Goal: Task Accomplishment & Management: Manage account settings

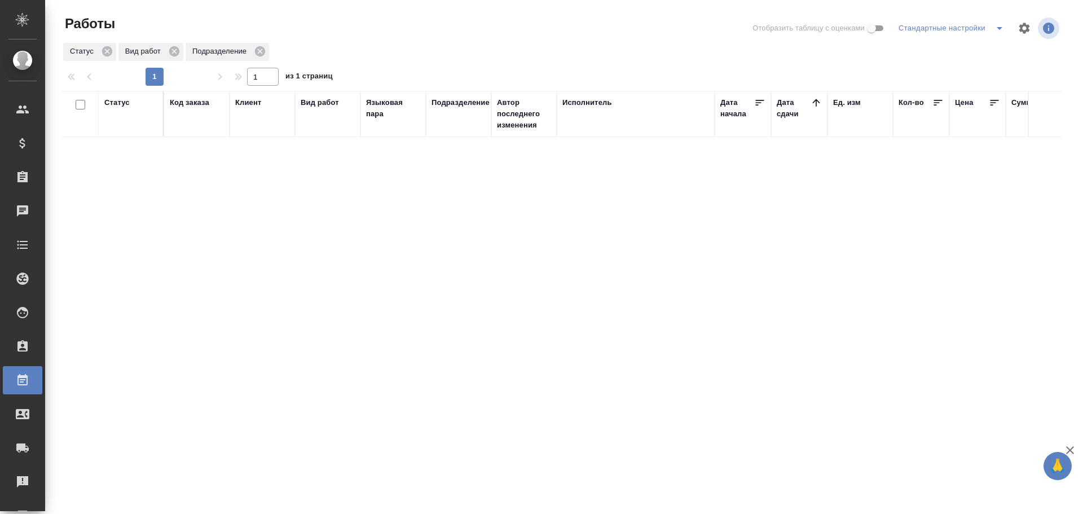
click at [119, 128] on div "Статус" at bounding box center [130, 114] width 53 height 34
click at [126, 106] on div "Статус" at bounding box center [116, 102] width 25 height 11
click at [130, 156] on div "Подбор" at bounding box center [120, 152] width 33 height 30
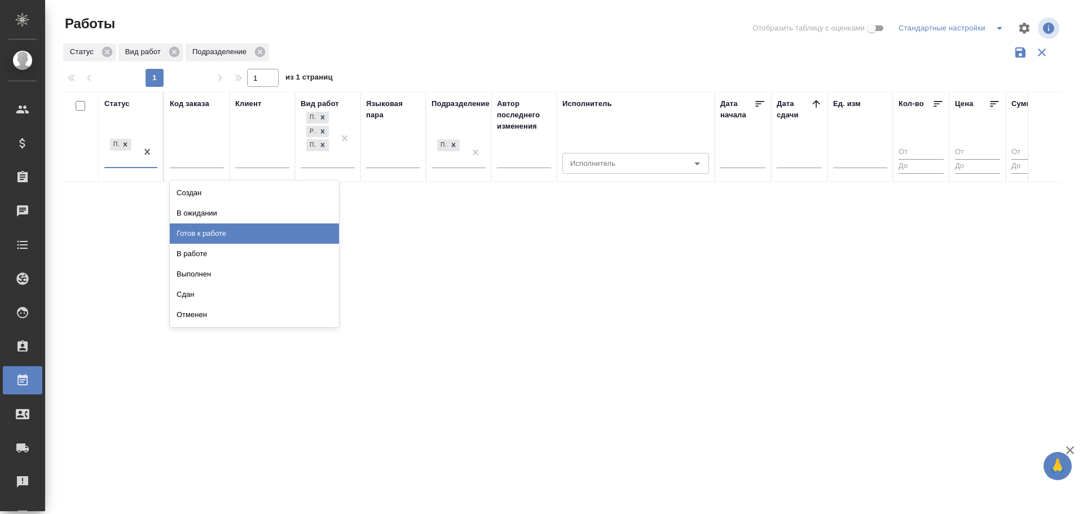
click at [233, 236] on div "Готов к работе" at bounding box center [254, 233] width 169 height 20
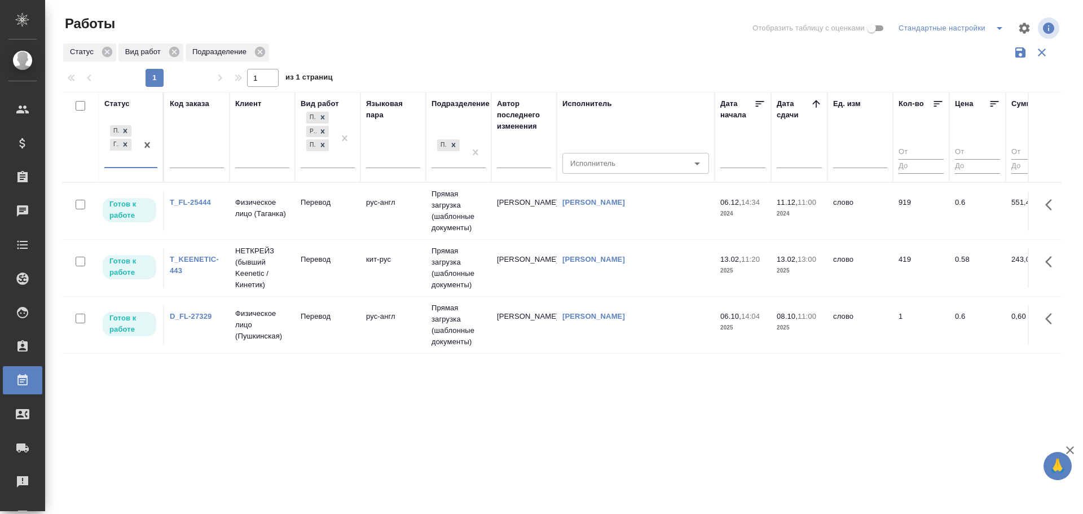
click at [535, 322] on td "Шувалова Анна" at bounding box center [523, 324] width 65 height 39
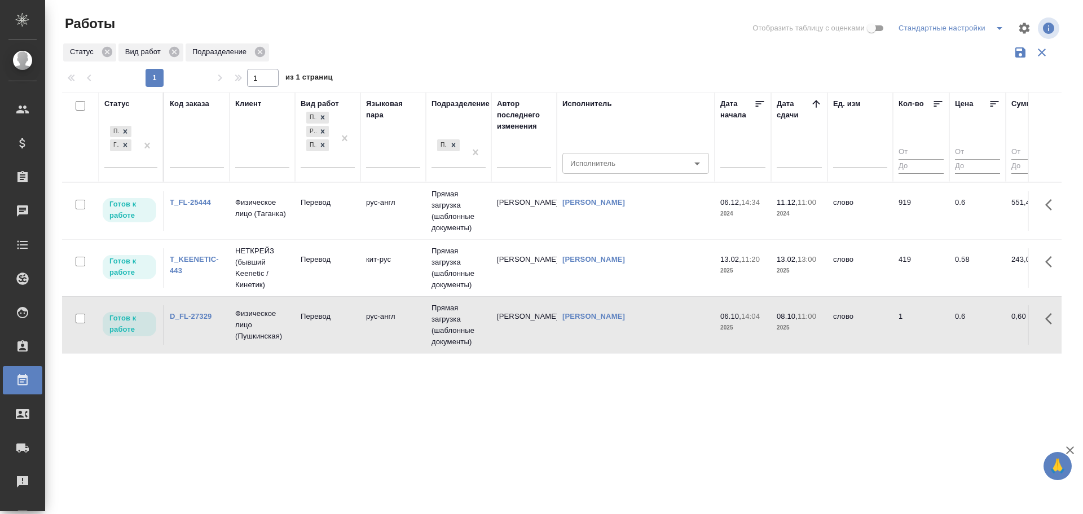
click at [535, 322] on td "Шувалова Анна" at bounding box center [523, 324] width 65 height 39
click at [124, 160] on div "Подбор Готов к работе" at bounding box center [120, 145] width 33 height 44
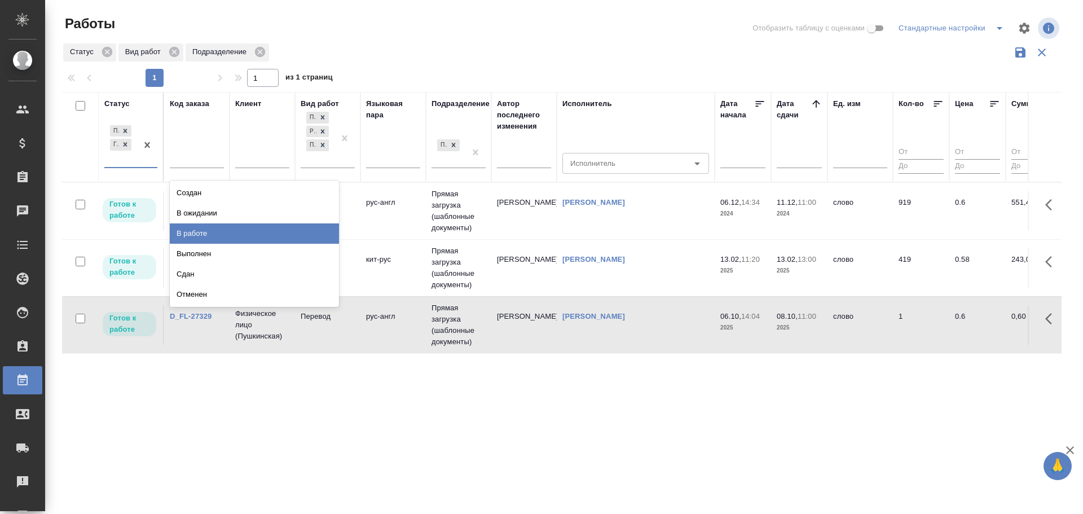
click at [204, 233] on div "В работе" at bounding box center [254, 233] width 169 height 20
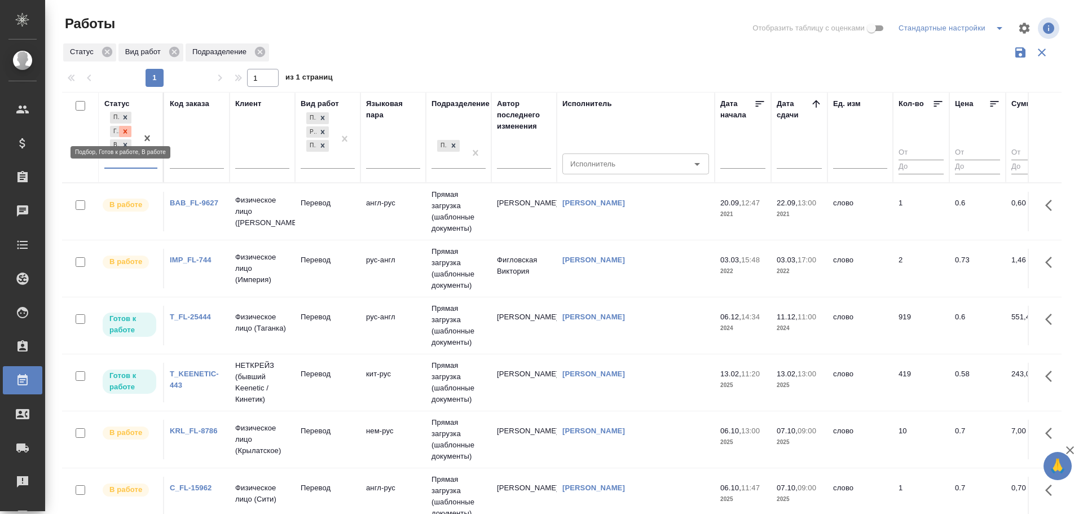
click at [128, 128] on icon at bounding box center [125, 132] width 8 height 8
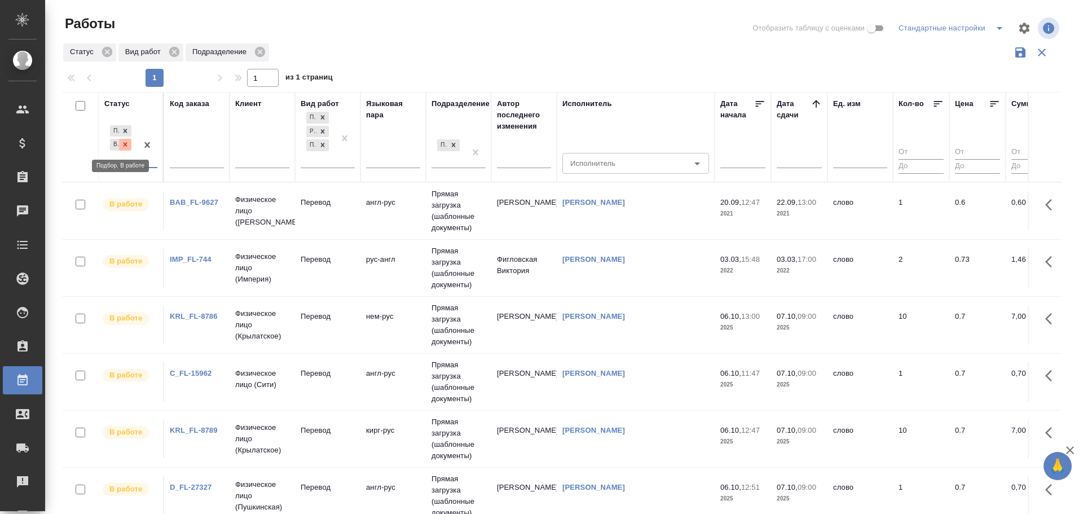
click at [125, 146] on icon at bounding box center [125, 144] width 8 height 8
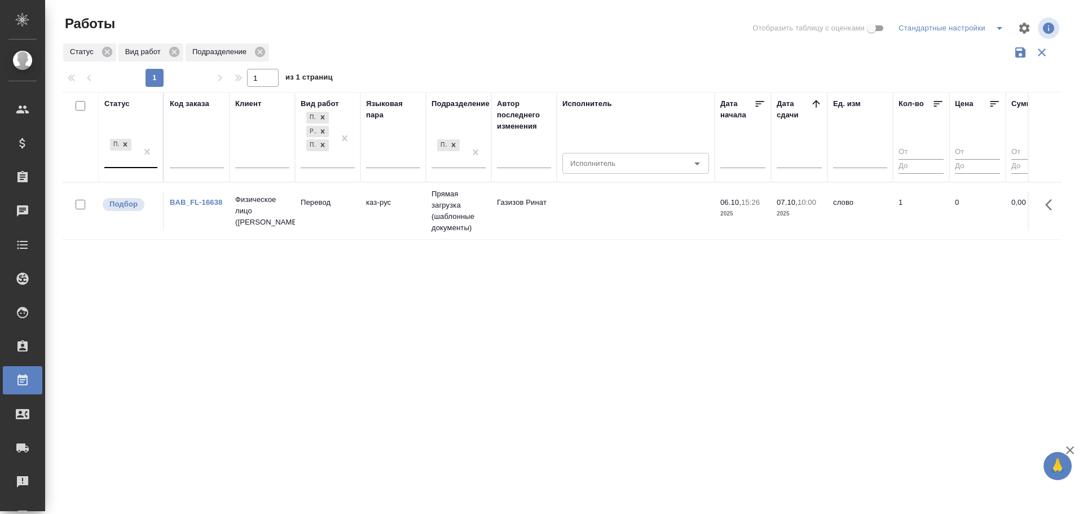
click at [425, 216] on td "каз-рус" at bounding box center [393, 210] width 65 height 39
click at [402, 220] on td "азер-рус" at bounding box center [393, 210] width 65 height 39
click at [420, 216] on td "англ-рус" at bounding box center [393, 210] width 65 height 39
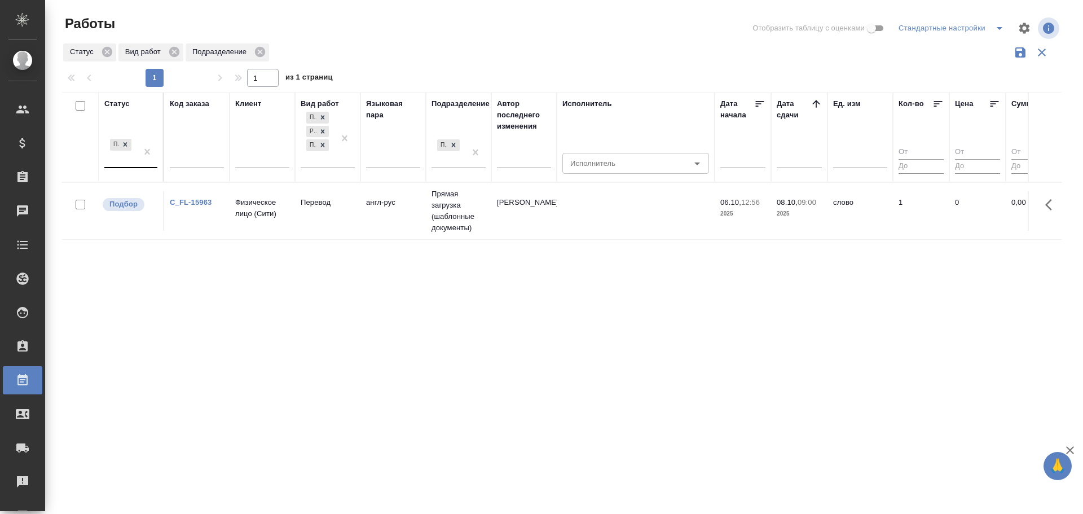
click at [420, 216] on td "англ-рус" at bounding box center [393, 210] width 65 height 39
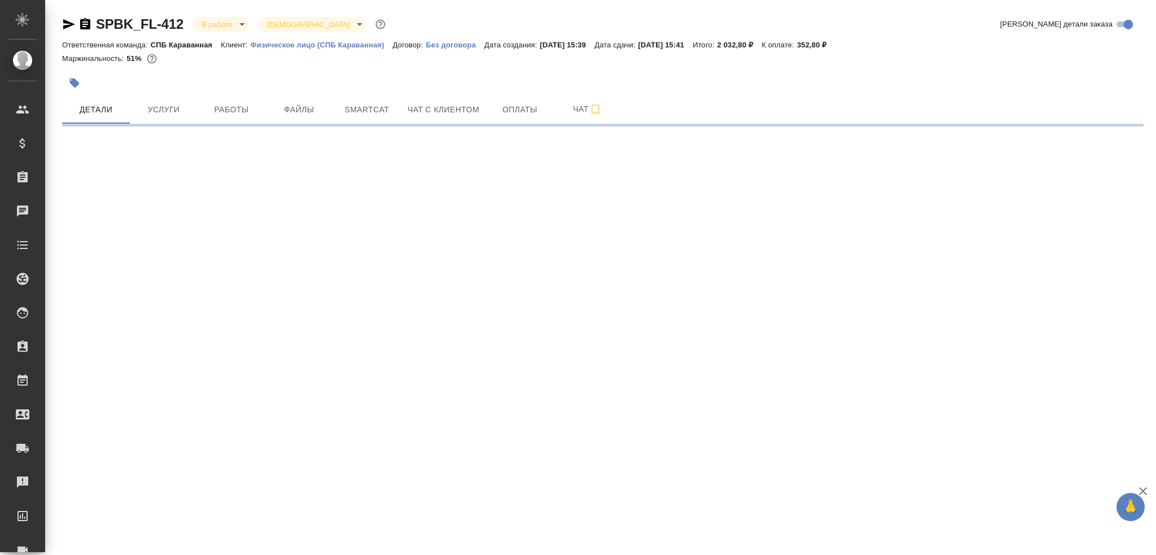
select select "RU"
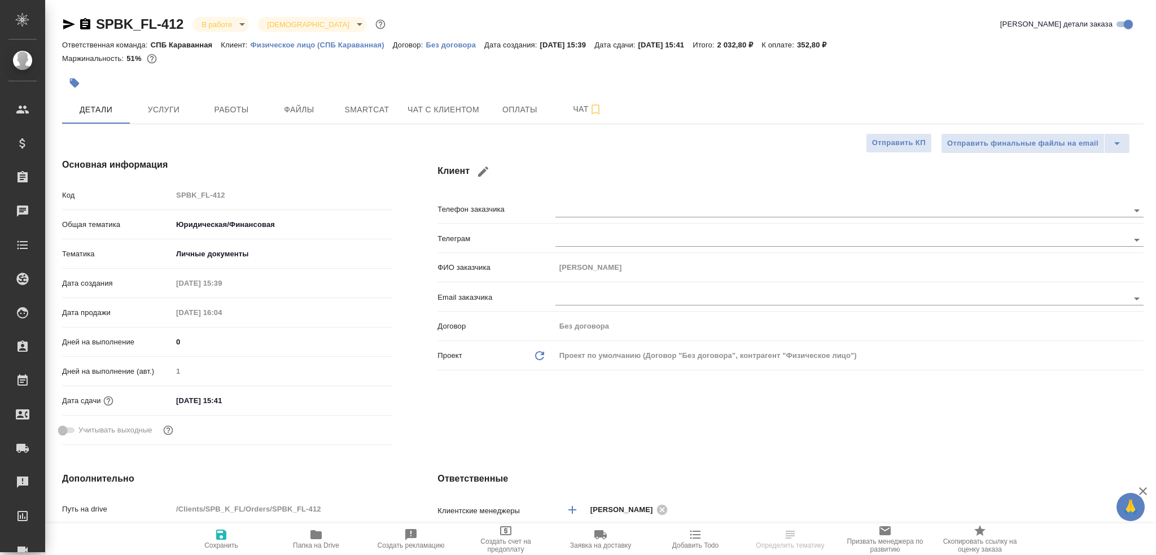
type textarea "x"
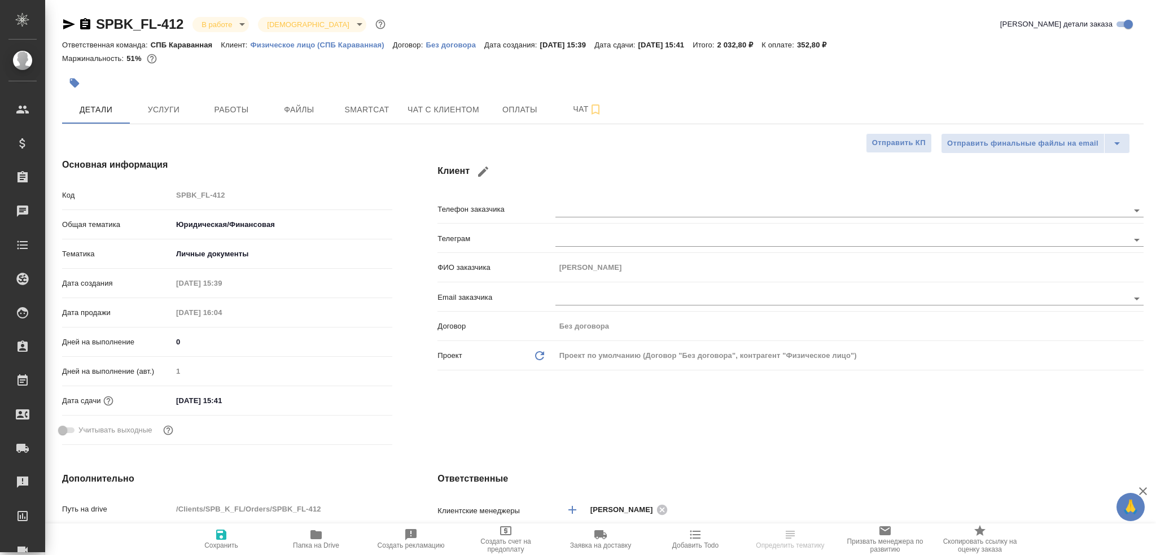
type textarea "x"
type input "Иванова Арина"
click at [230, 116] on span "Работы" at bounding box center [231, 110] width 54 height 14
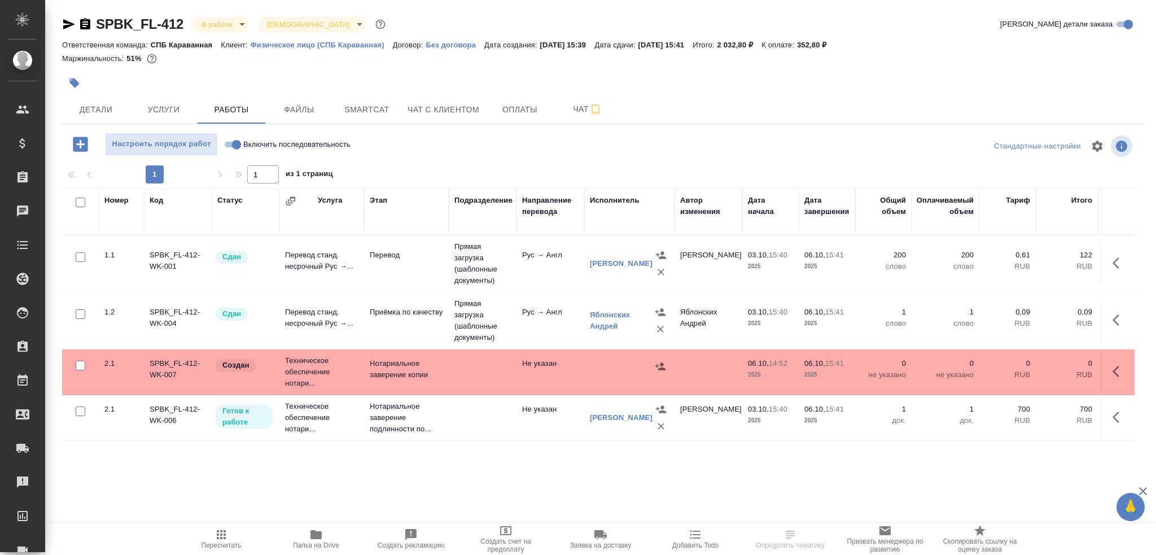
click at [476, 326] on td "Прямая загрузка (шаблонные документы)" at bounding box center [483, 320] width 68 height 56
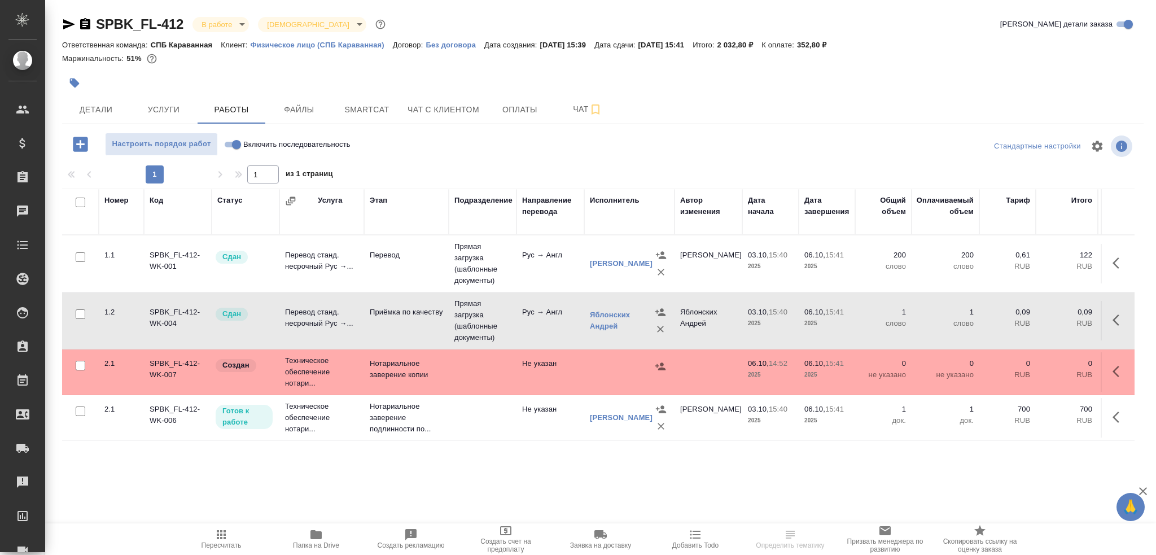
click at [476, 326] on td "Прямая загрузка (шаблонные документы)" at bounding box center [483, 320] width 68 height 56
click at [357, 258] on td "Перевод станд. несрочный Рус →..." at bounding box center [321, 263] width 85 height 39
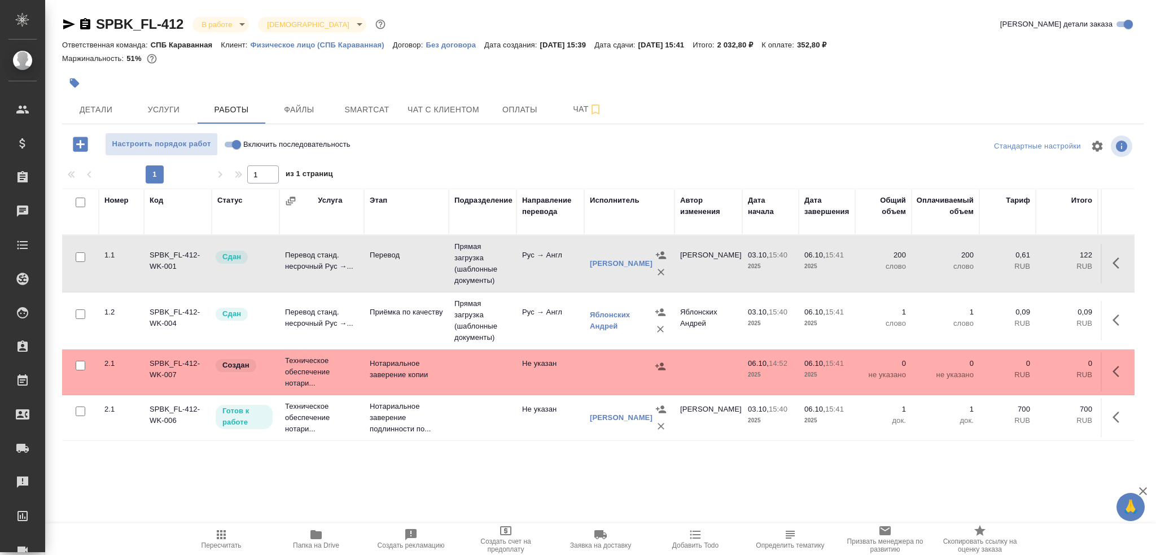
click at [357, 258] on td "Перевод станд. несрочный Рус →..." at bounding box center [321, 263] width 85 height 39
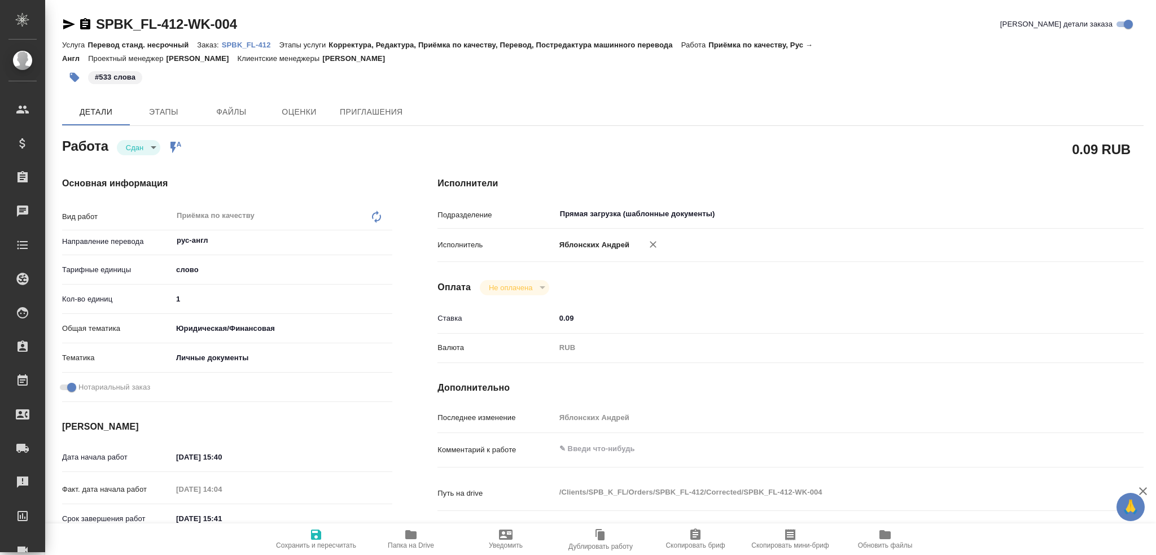
type textarea "x"
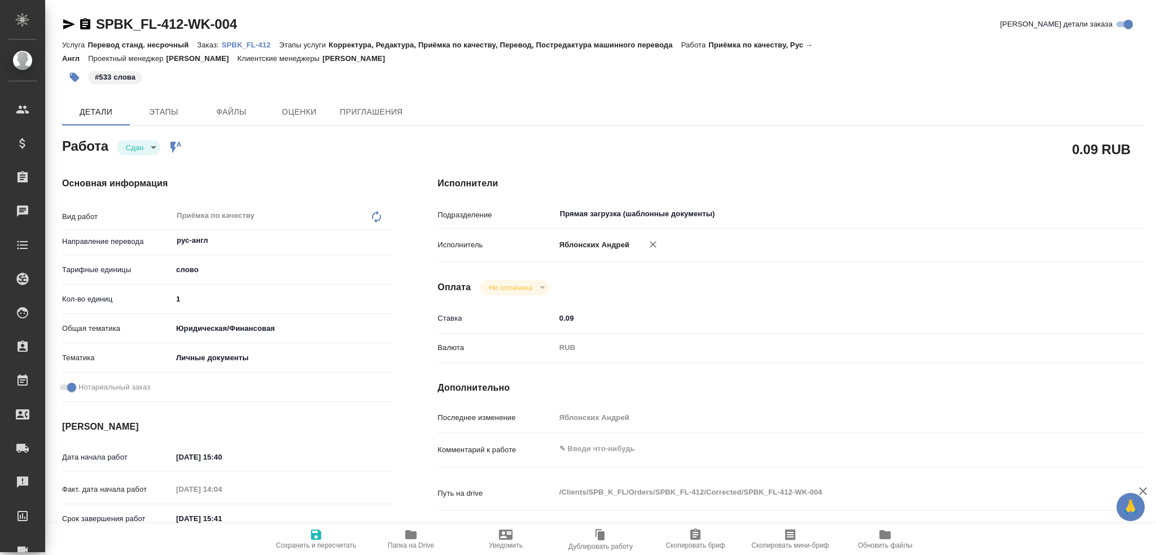
type textarea "x"
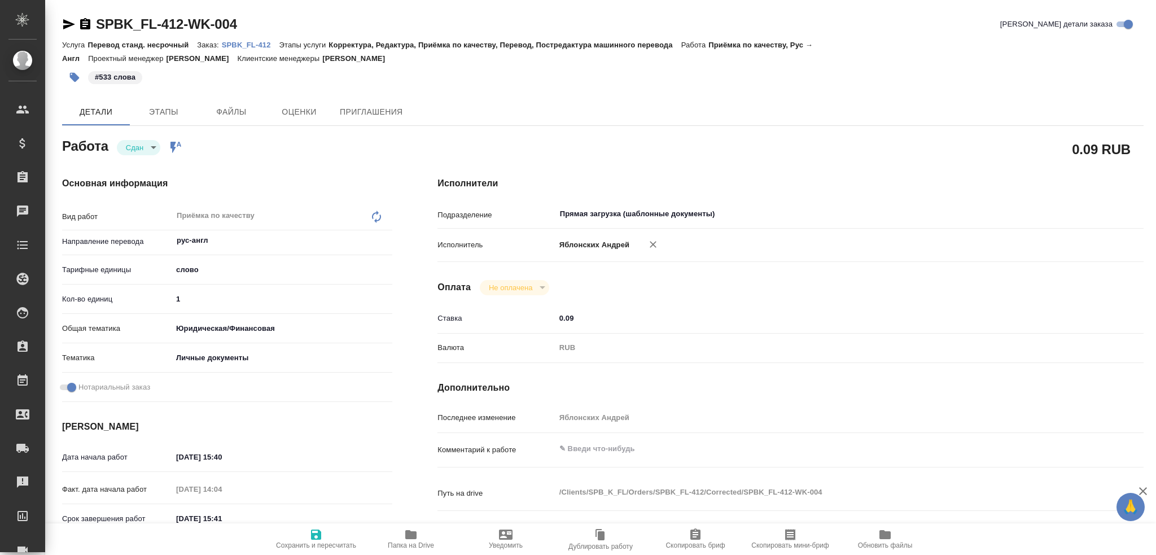
scroll to position [394, 0]
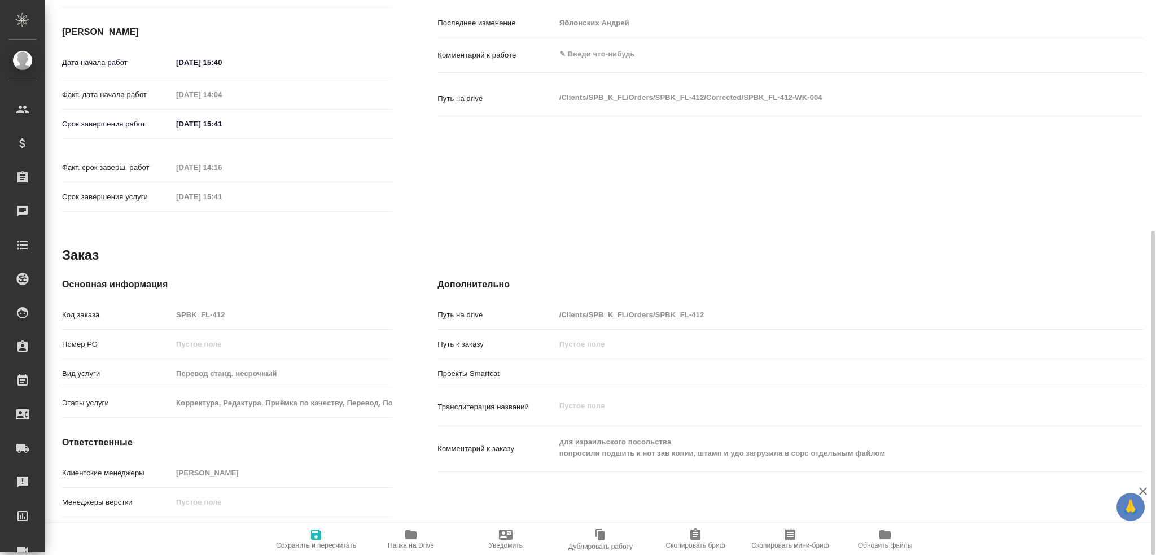
type textarea "x"
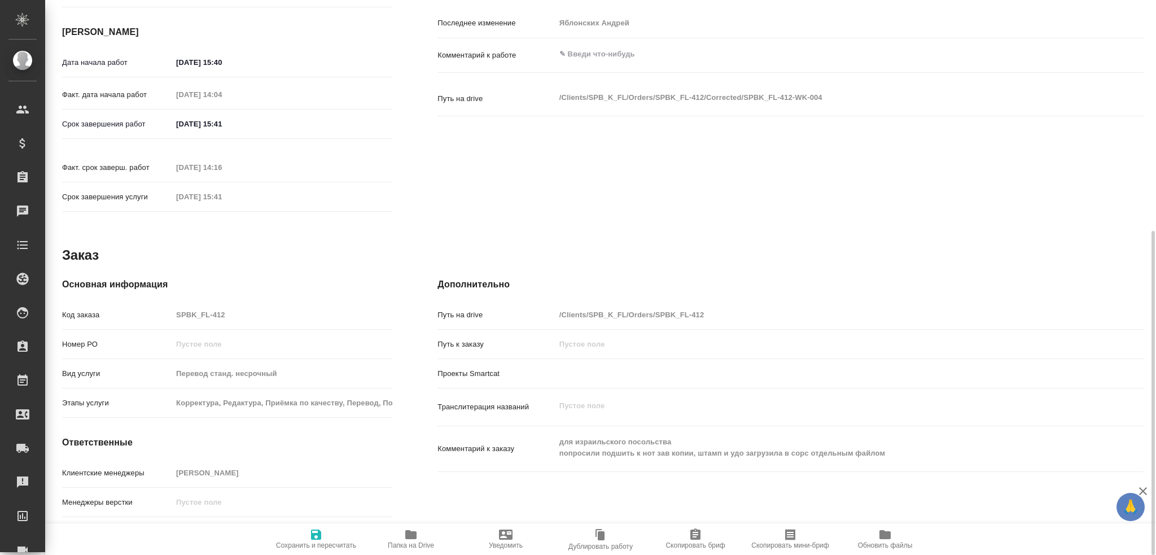
type textarea "x"
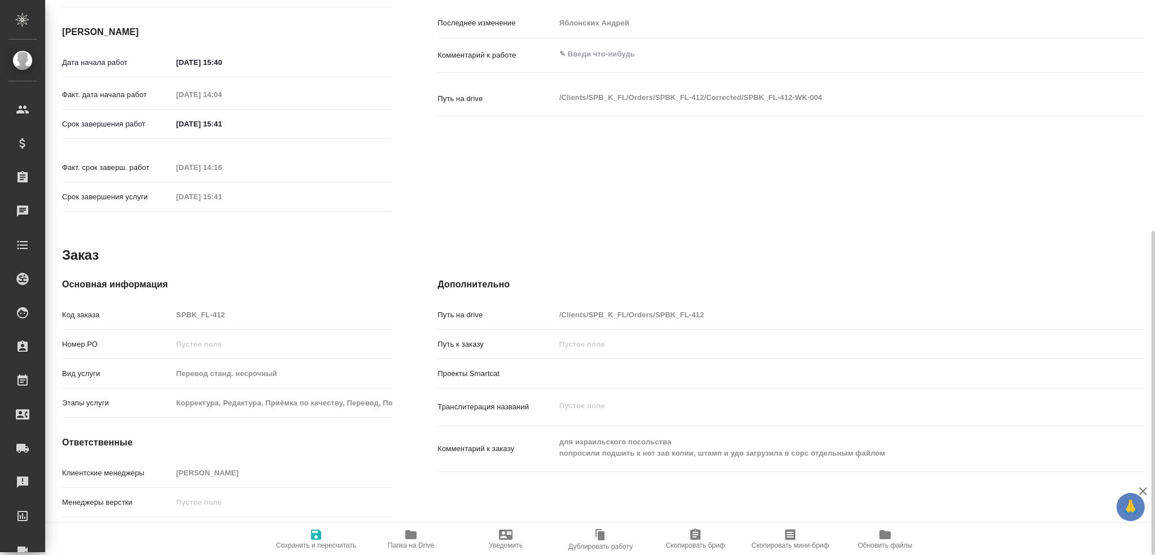
click at [402, 539] on span "Папка на Drive" at bounding box center [410, 538] width 81 height 21
type textarea "x"
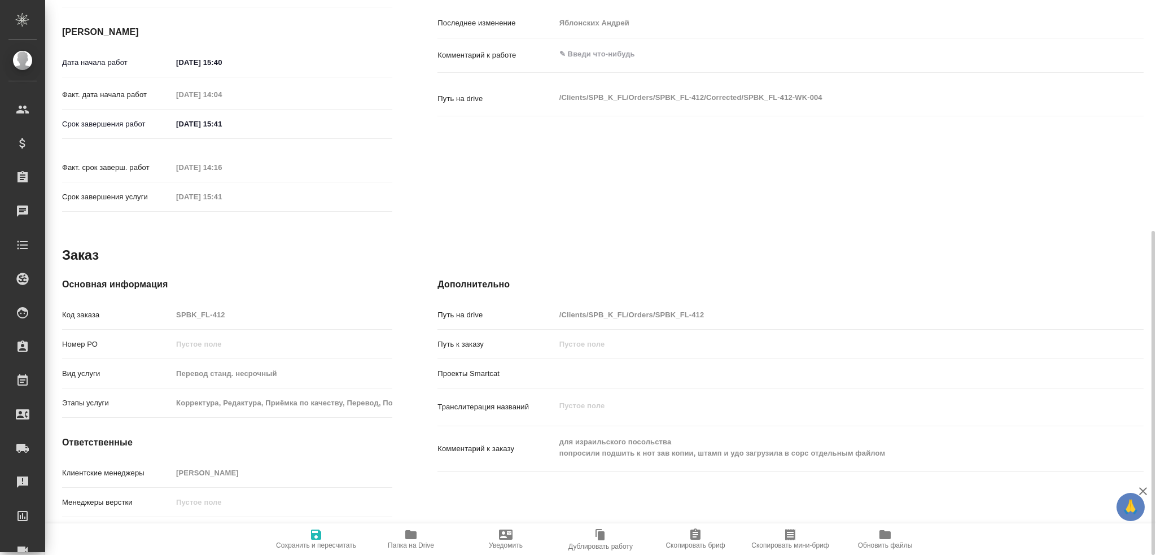
type textarea "x"
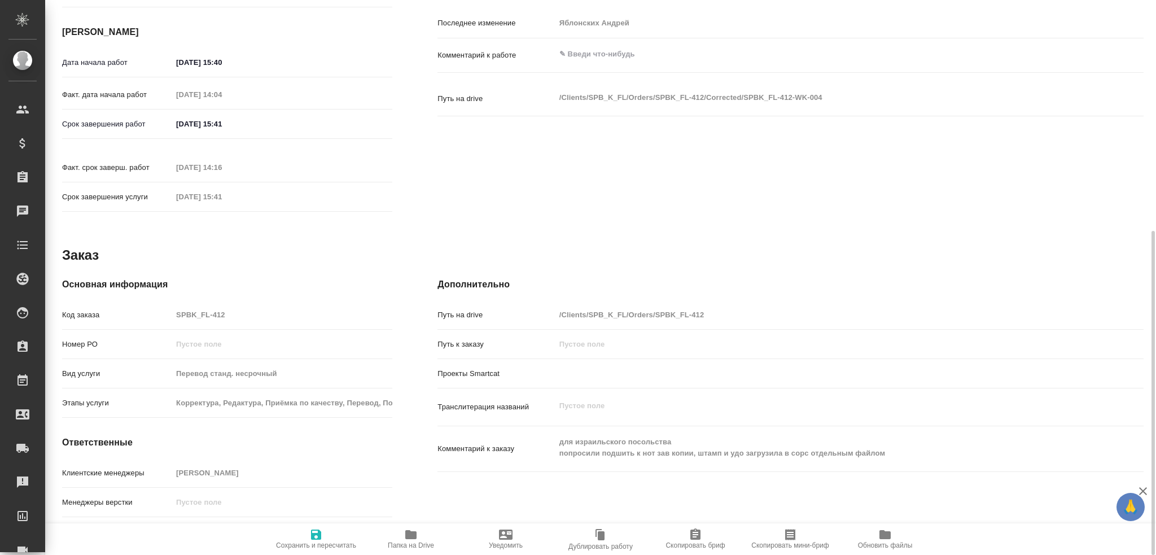
type textarea "x"
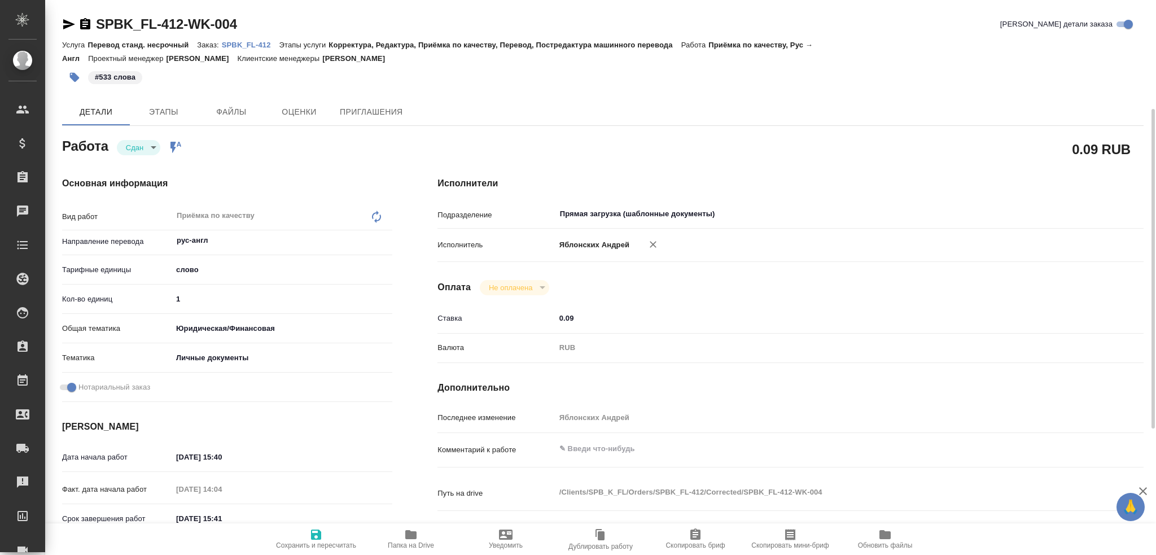
scroll to position [0, 0]
type textarea "x"
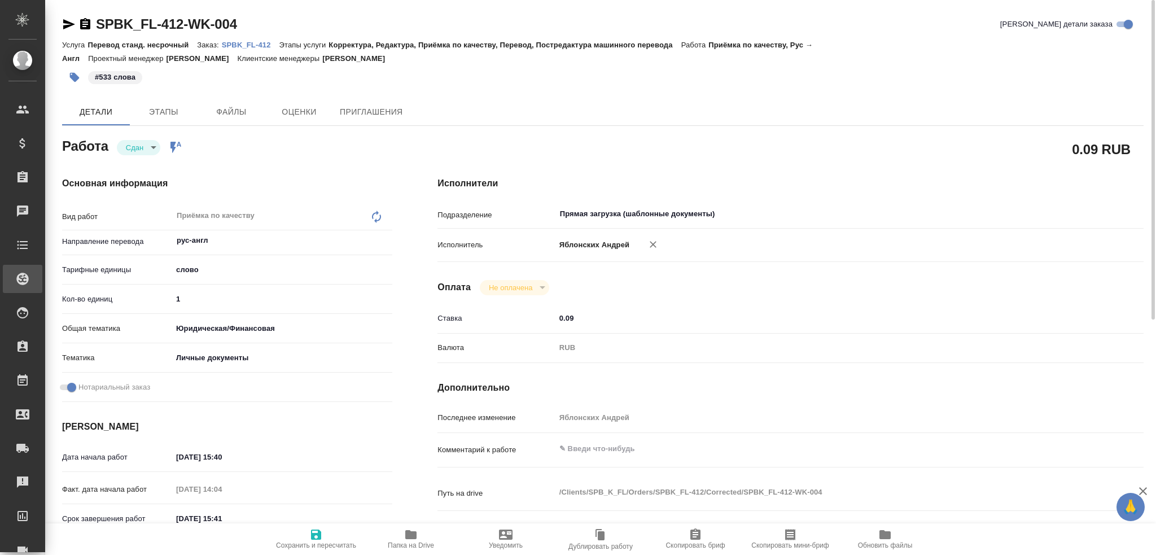
type textarea "x"
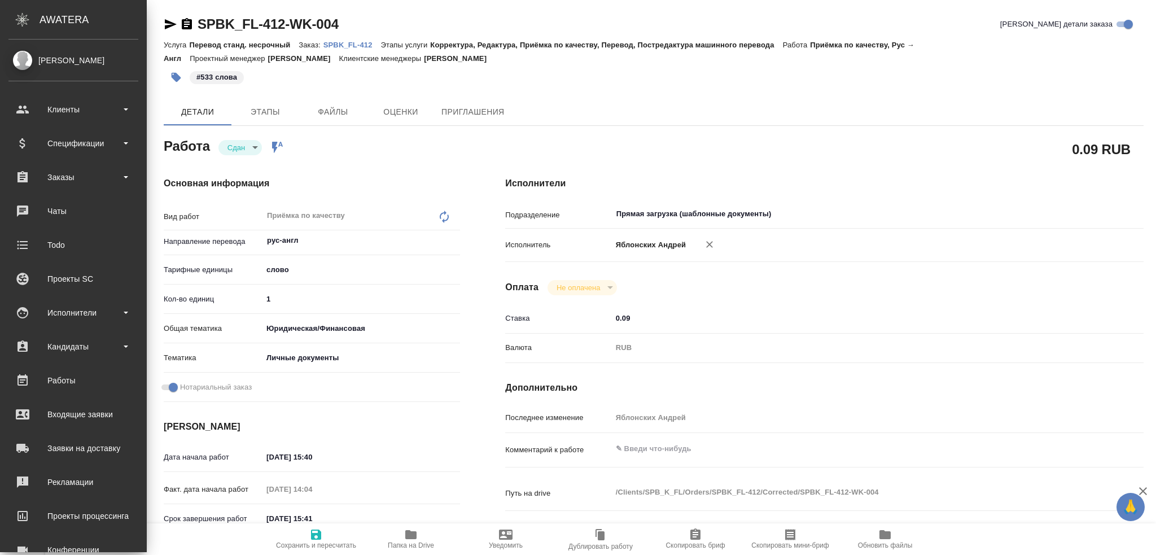
type textarea "x"
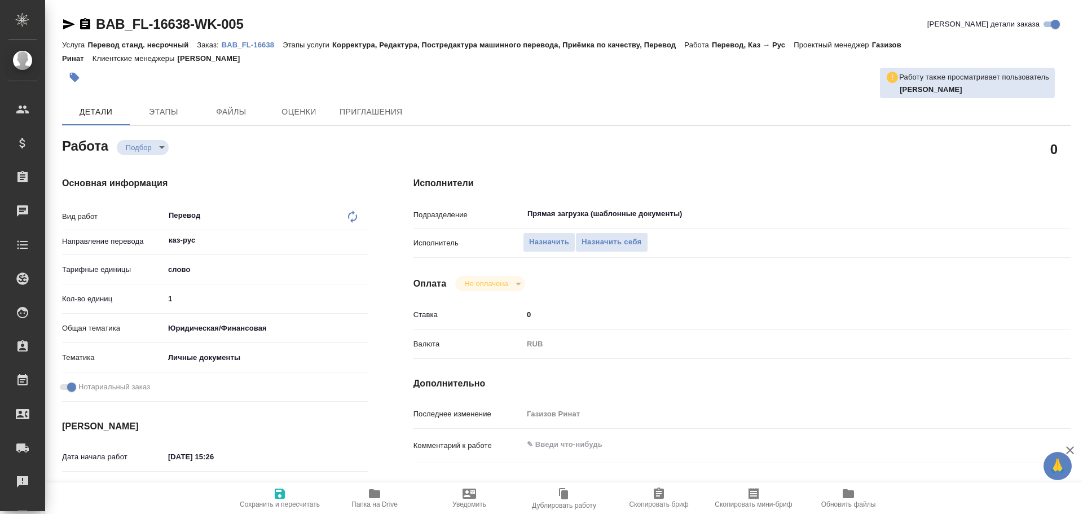
type textarea "x"
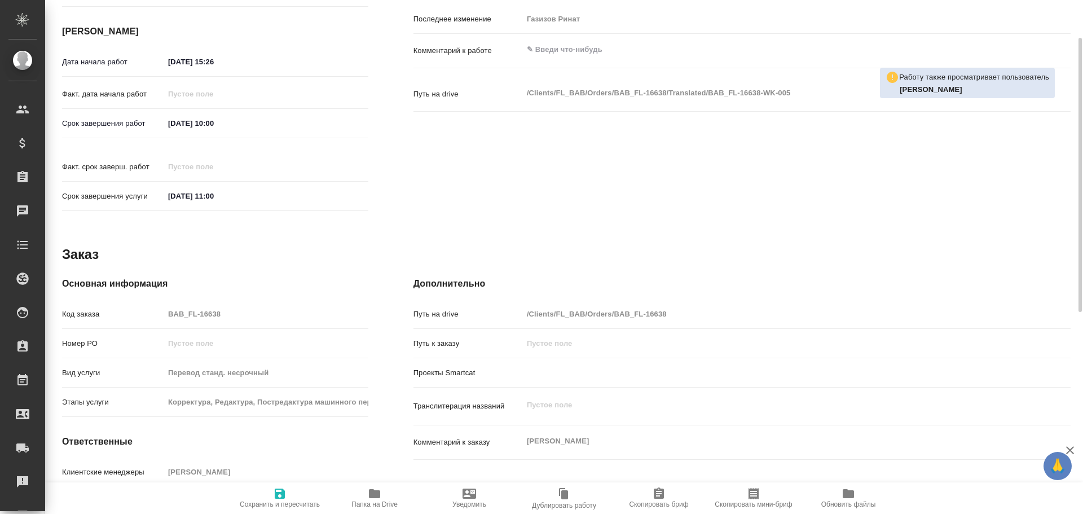
type textarea "x"
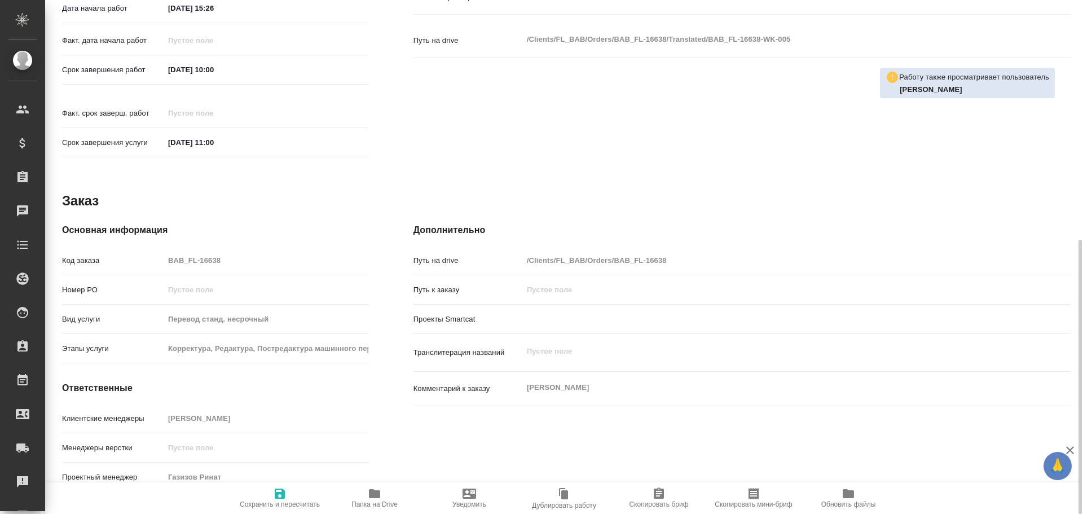
type textarea "x"
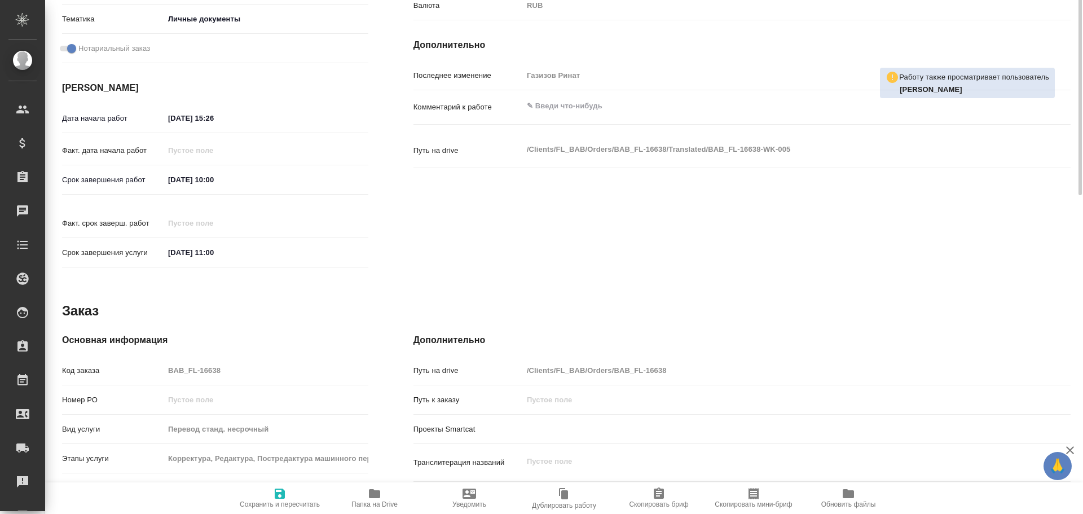
scroll to position [449, 0]
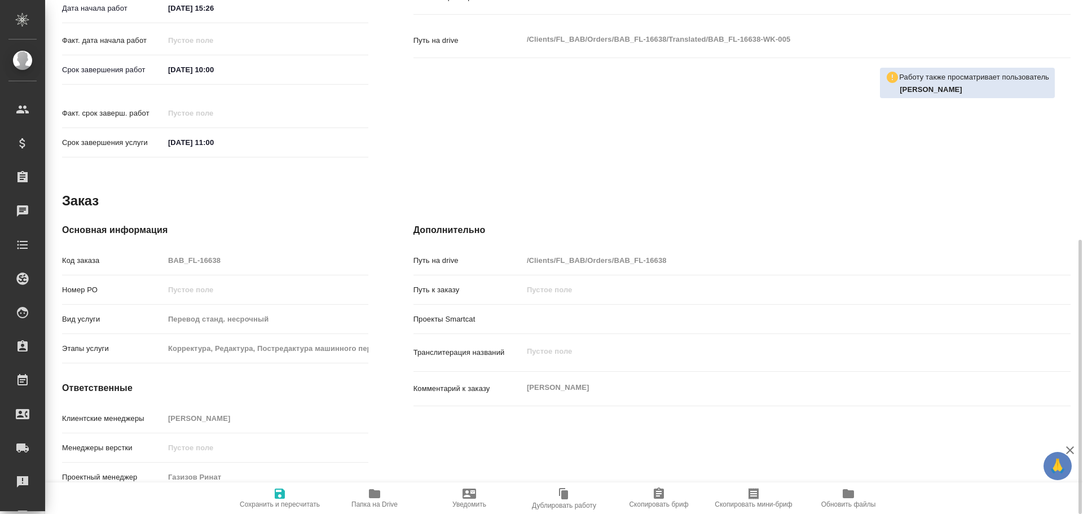
type textarea "x"
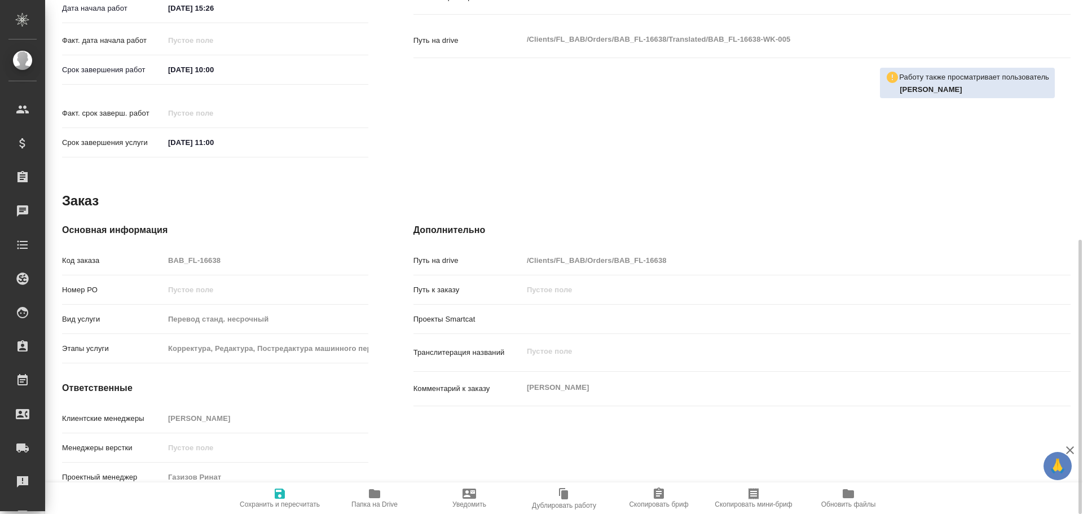
click at [390, 495] on span "Папка на Drive" at bounding box center [374, 497] width 81 height 21
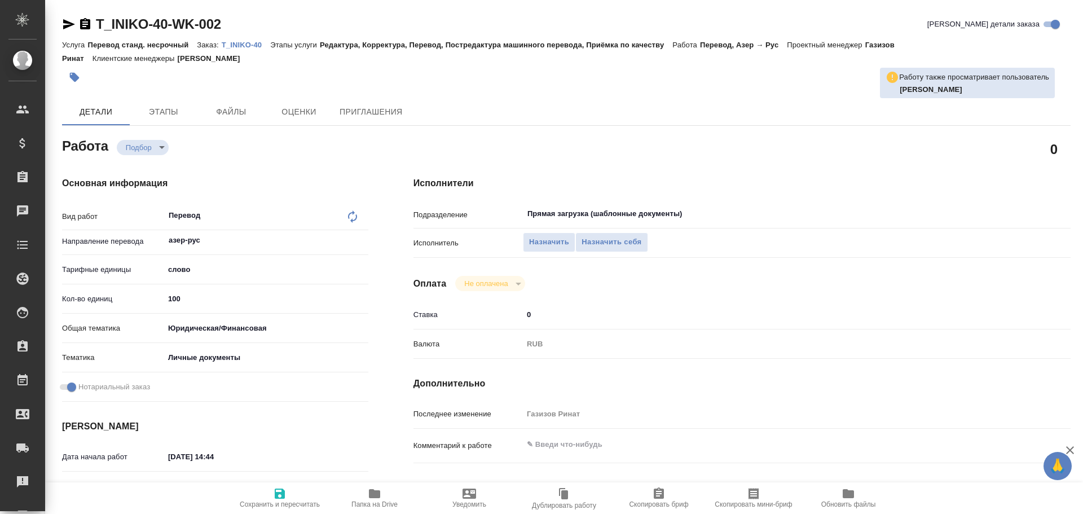
type textarea "x"
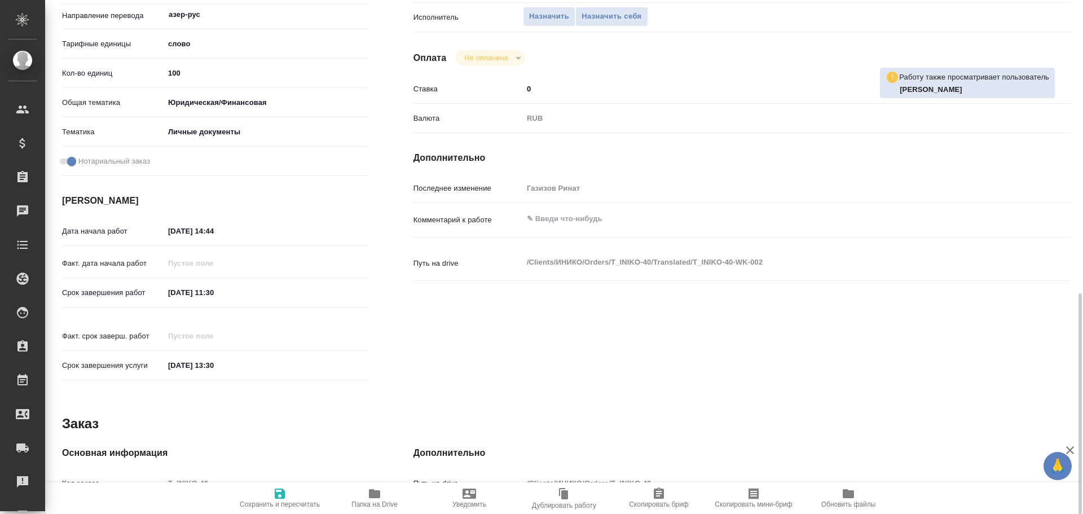
type textarea "x"
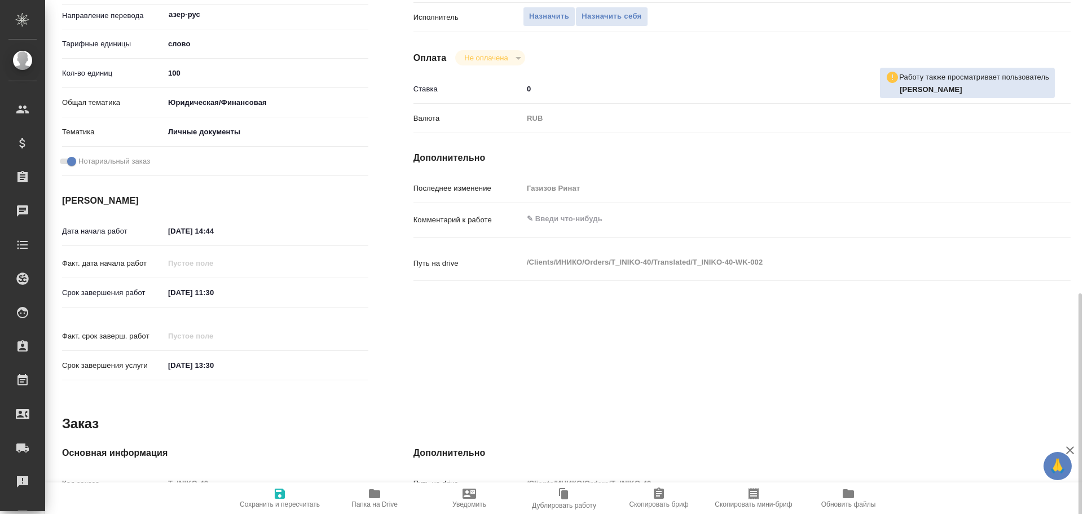
scroll to position [449, 0]
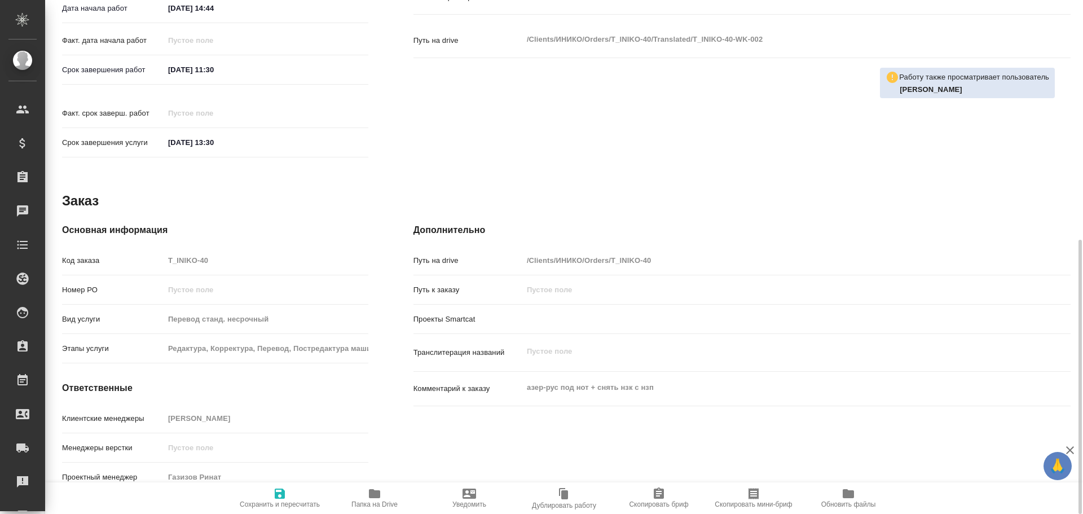
type textarea "x"
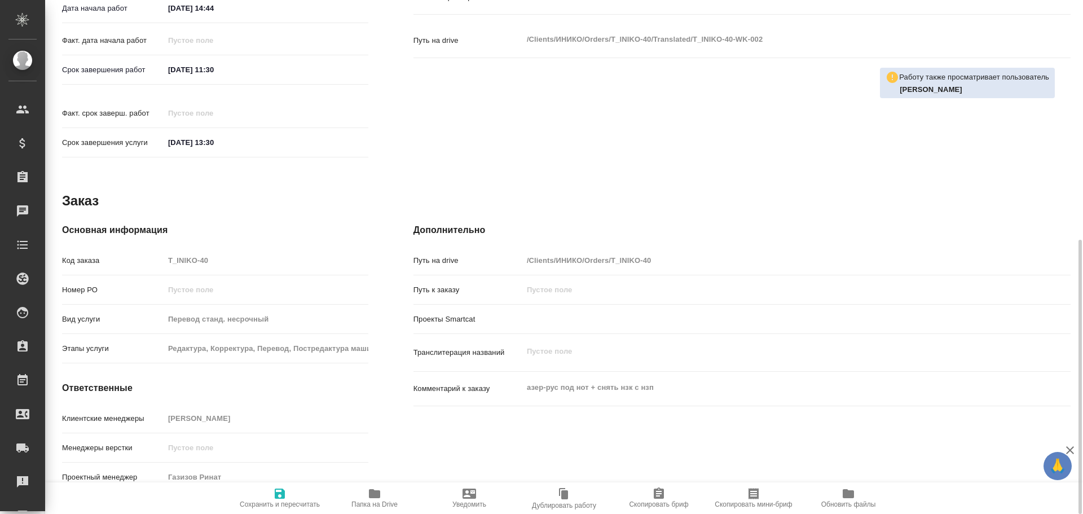
type textarea "x"
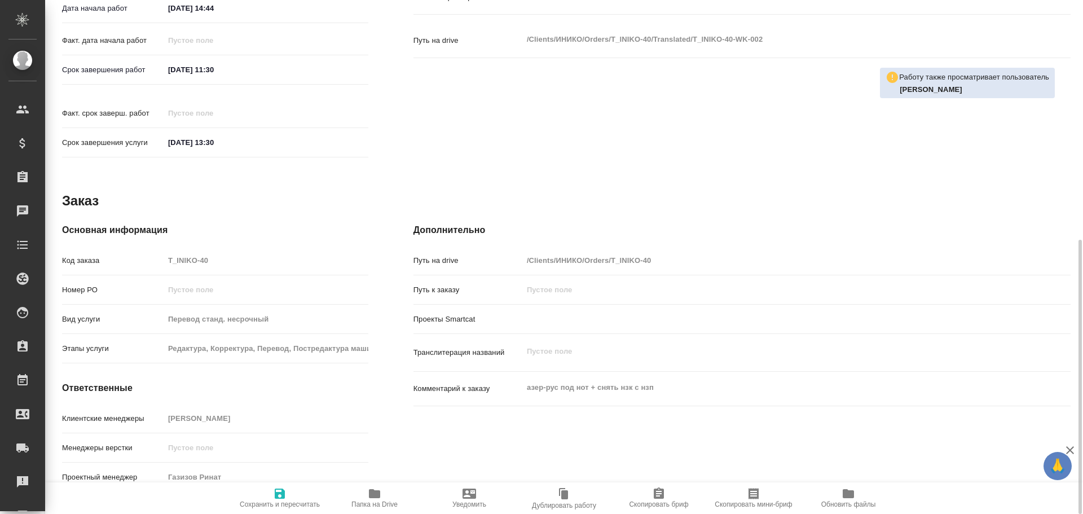
click at [366, 490] on span "Папка на Drive" at bounding box center [374, 497] width 81 height 21
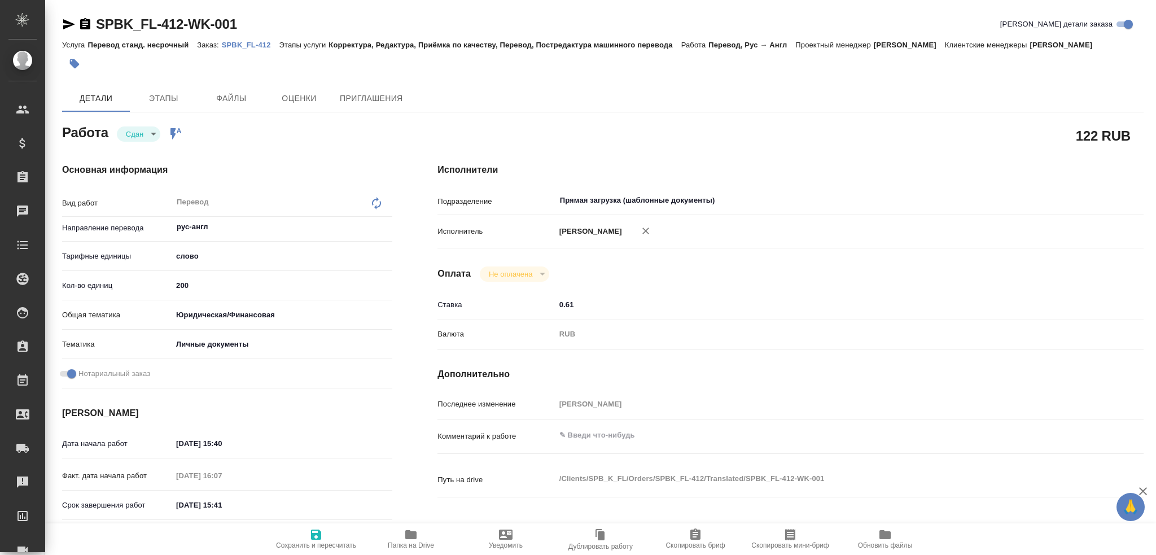
type textarea "x"
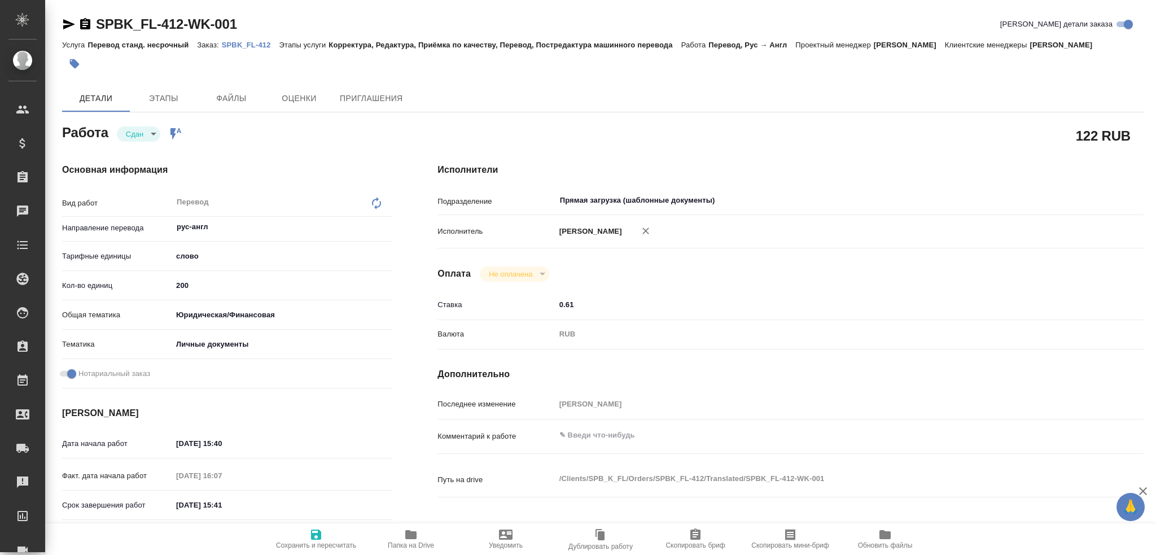
type textarea "x"
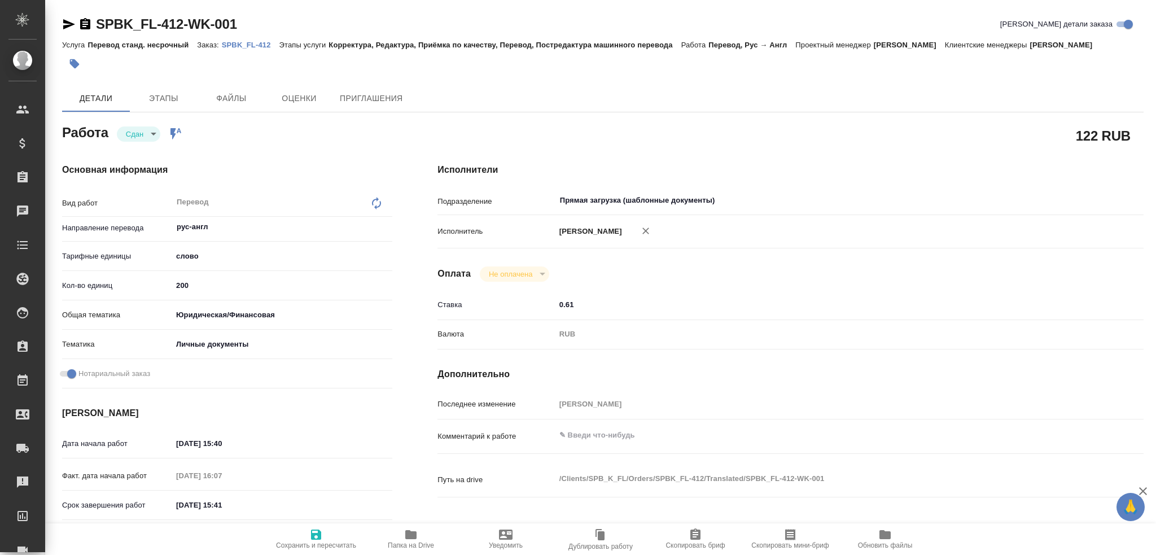
type textarea "x"
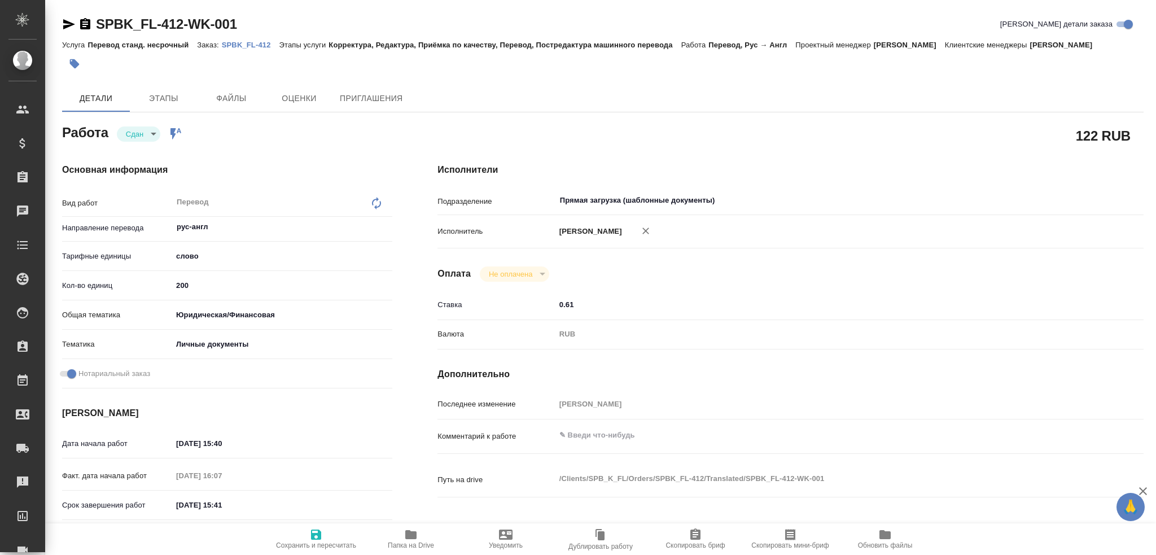
type textarea "x"
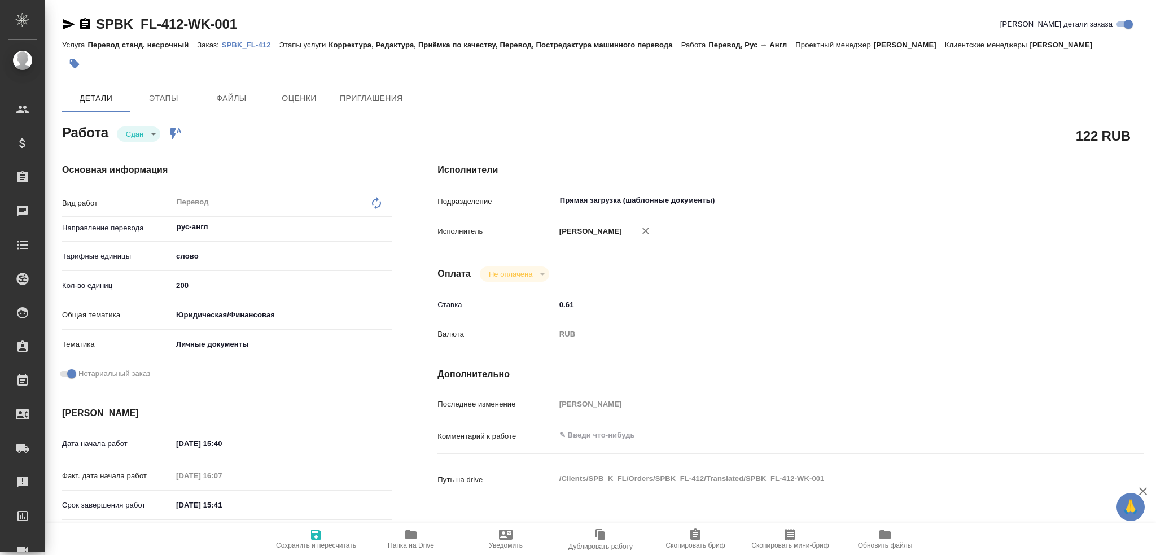
type textarea "x"
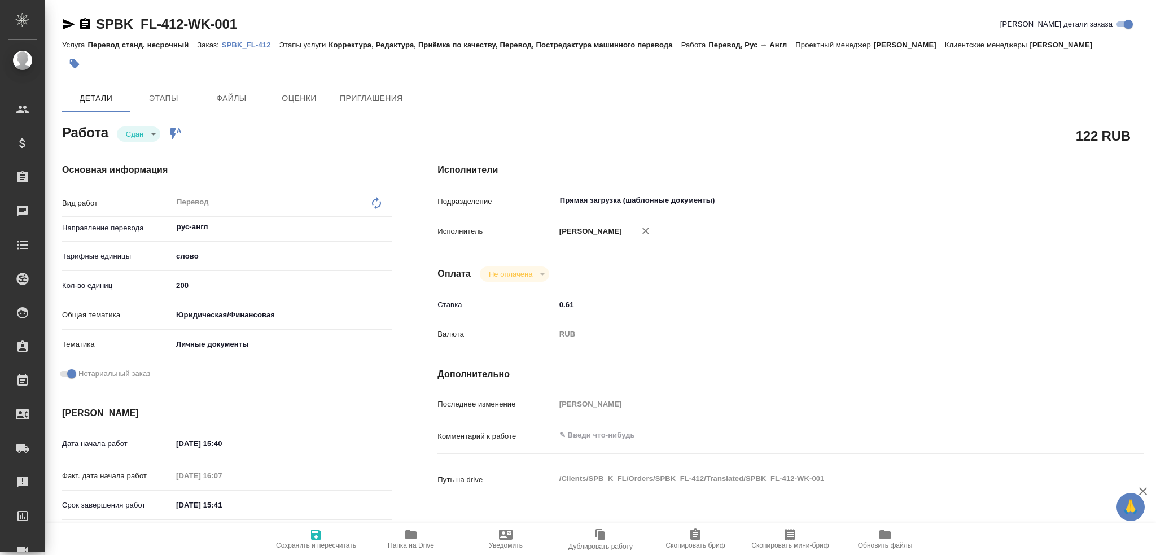
type textarea "x"
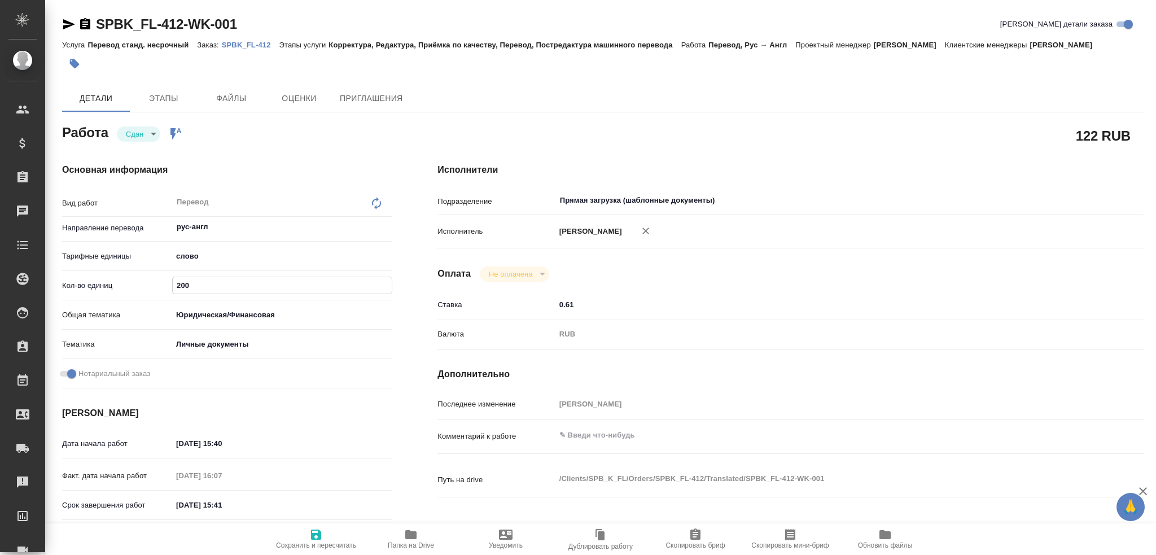
drag, startPoint x: 174, startPoint y: 286, endPoint x: 181, endPoint y: 286, distance: 6.8
click at [181, 286] on input "200" at bounding box center [282, 285] width 219 height 16
type textarea "x"
type input "300"
type textarea "x"
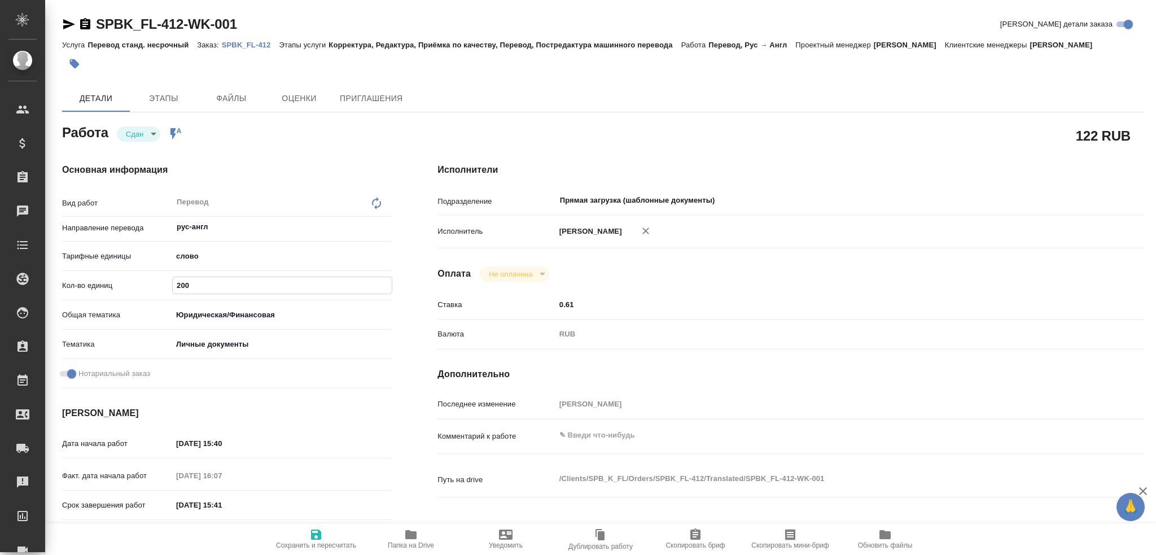
type textarea "x"
type input "300"
type textarea "x"
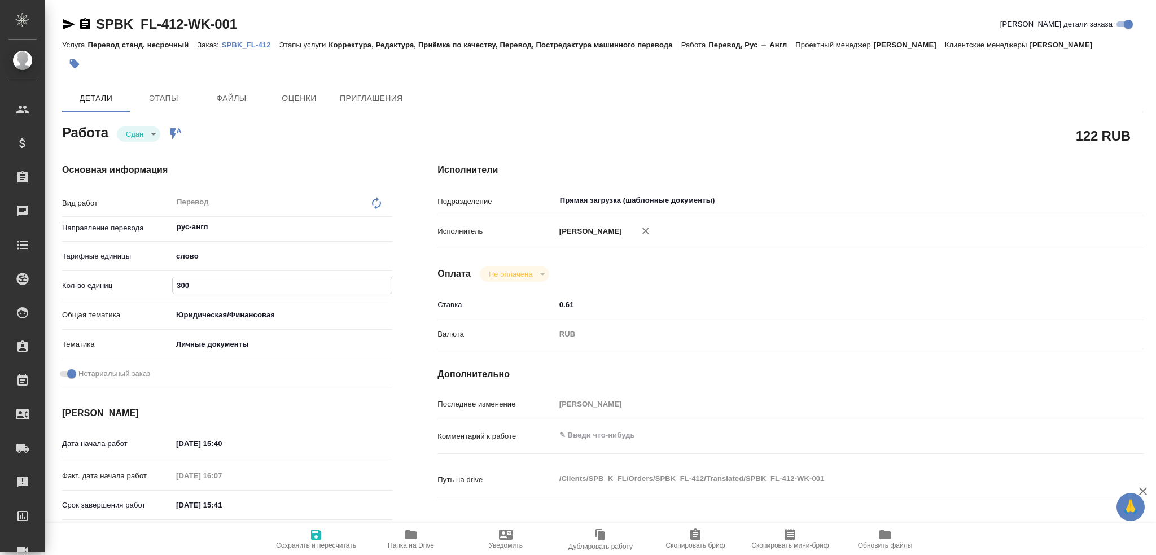
click at [596, 433] on textarea at bounding box center [819, 434] width 529 height 19
type textarea "x"
type textarea "+"
type textarea "x"
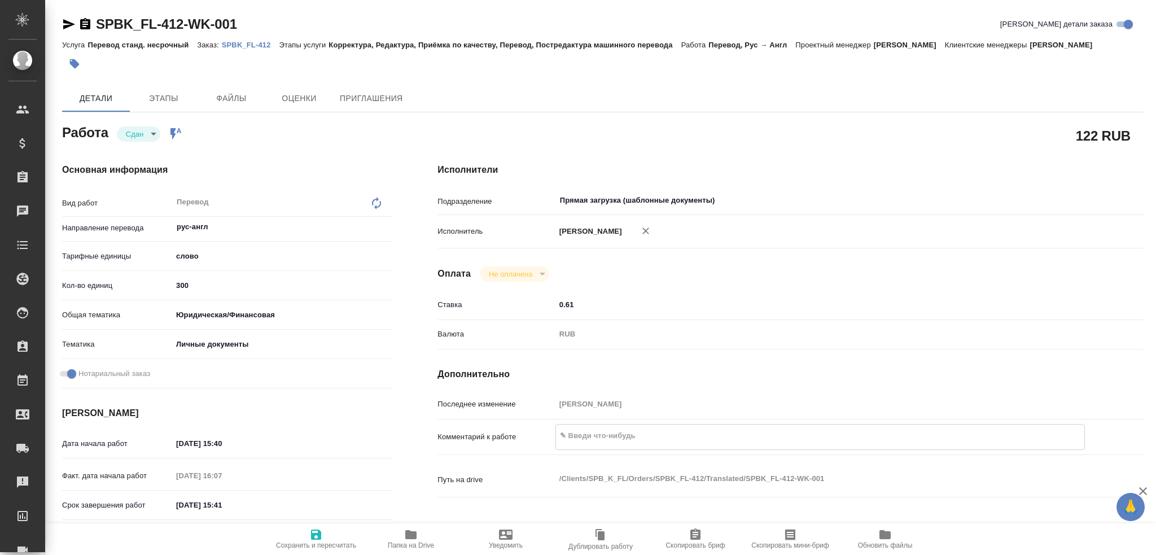
type textarea "x"
type textarea "+1"
type textarea "x"
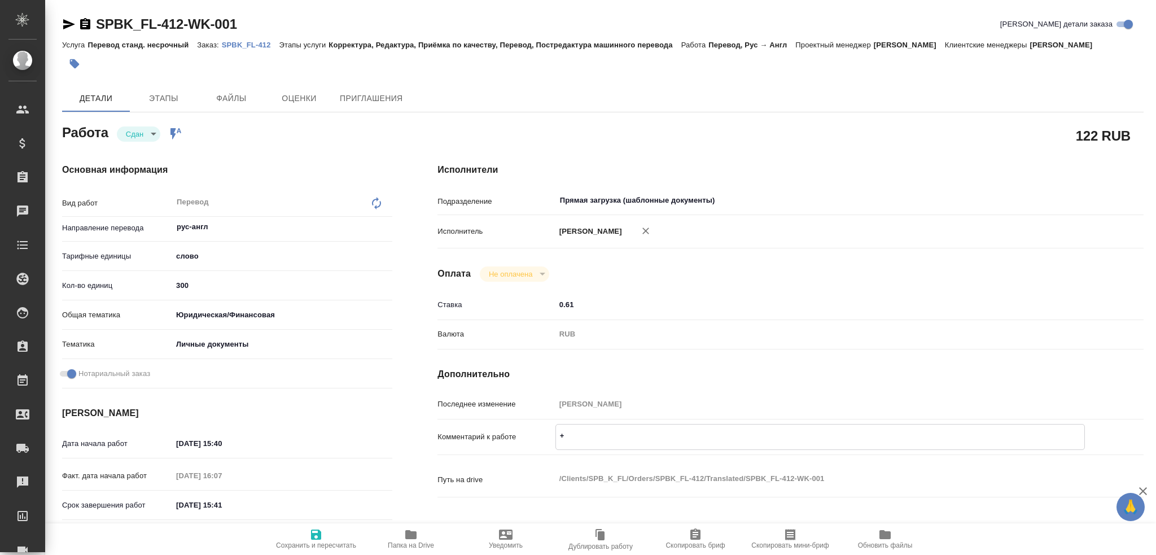
type textarea "x"
type textarea "+10"
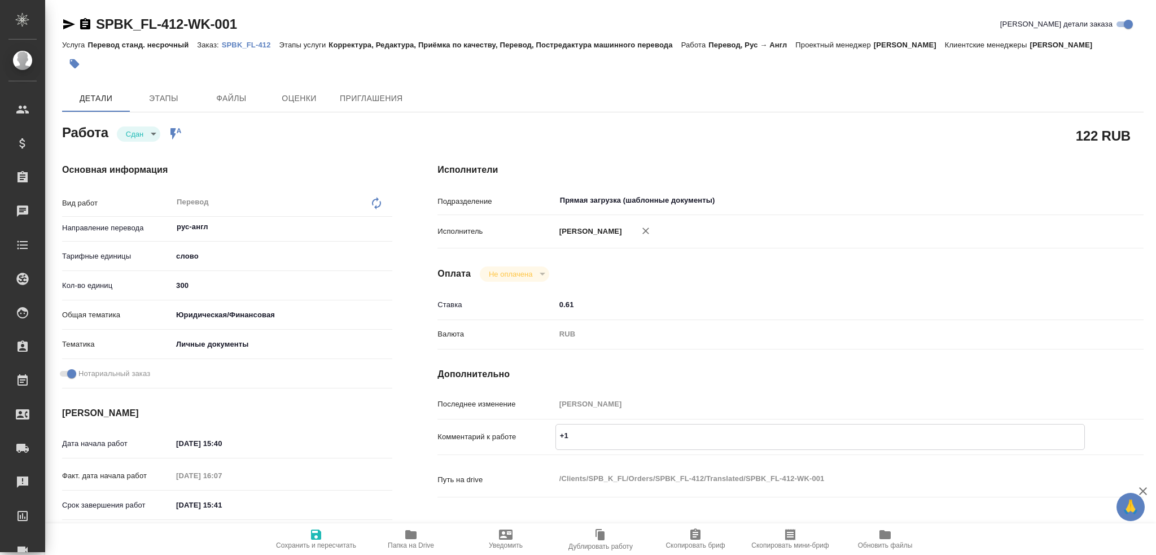
type textarea "x"
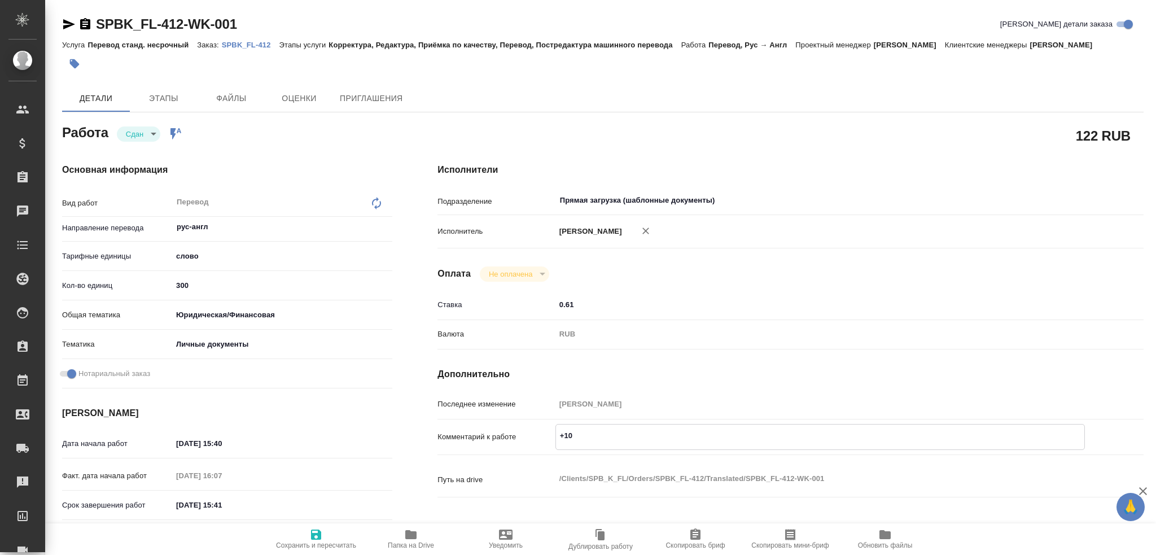
type textarea "+100"
type textarea "x"
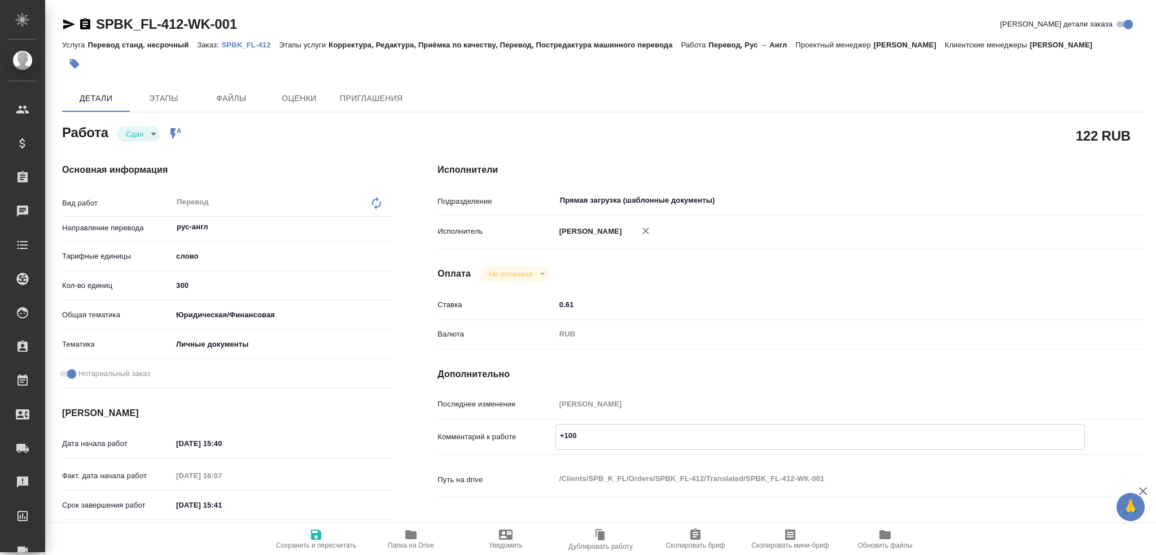
type textarea "x"
type textarea "+100"
type textarea "x"
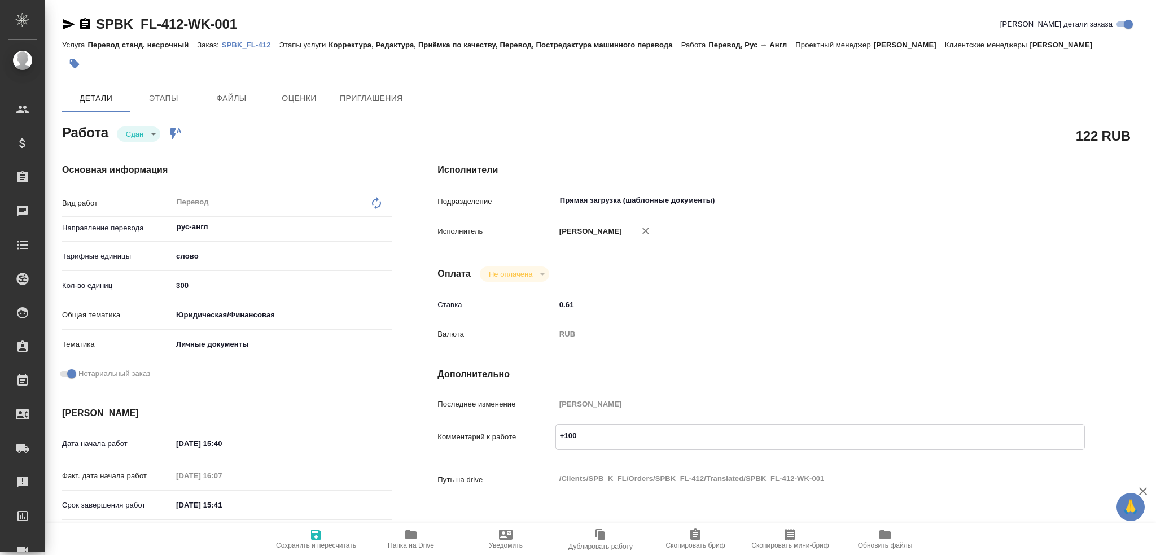
type textarea "x"
type textarea "+100 у"
type textarea "x"
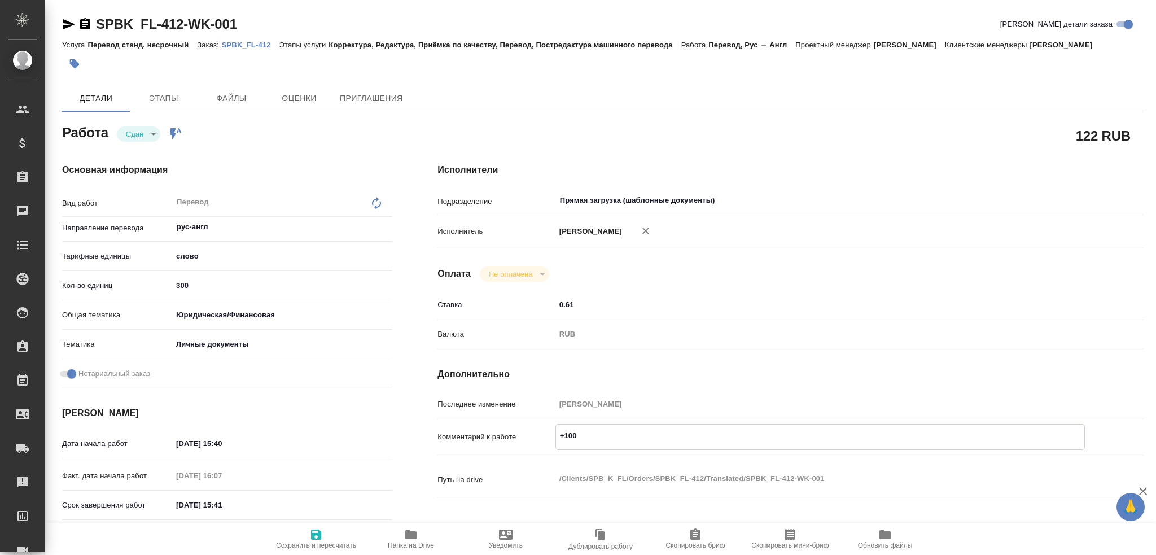
type textarea "x"
type textarea "+100 уд"
type textarea "x"
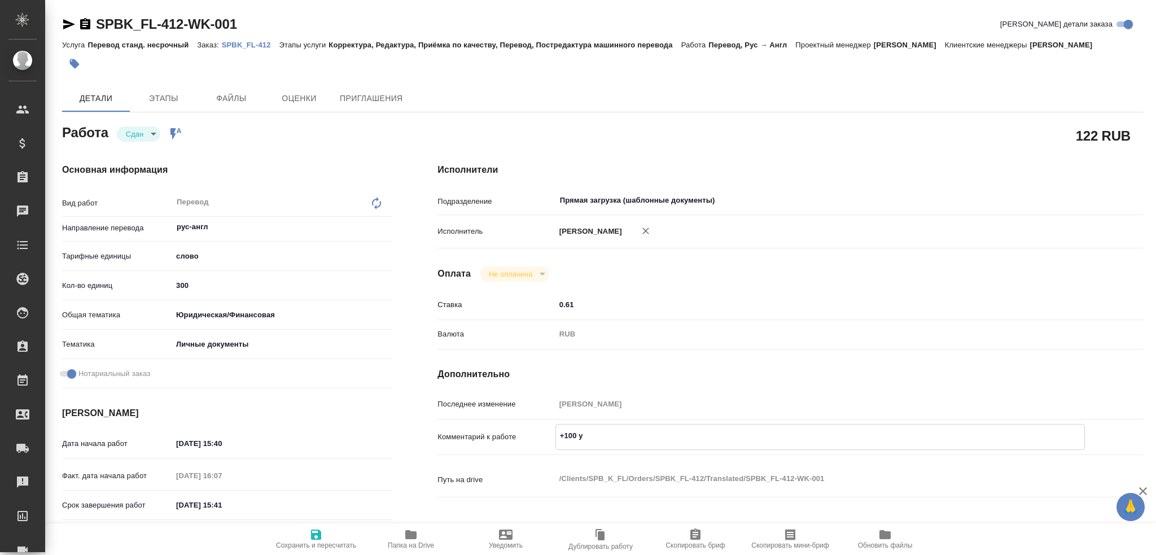
type textarea "x"
type textarea "+100 удо"
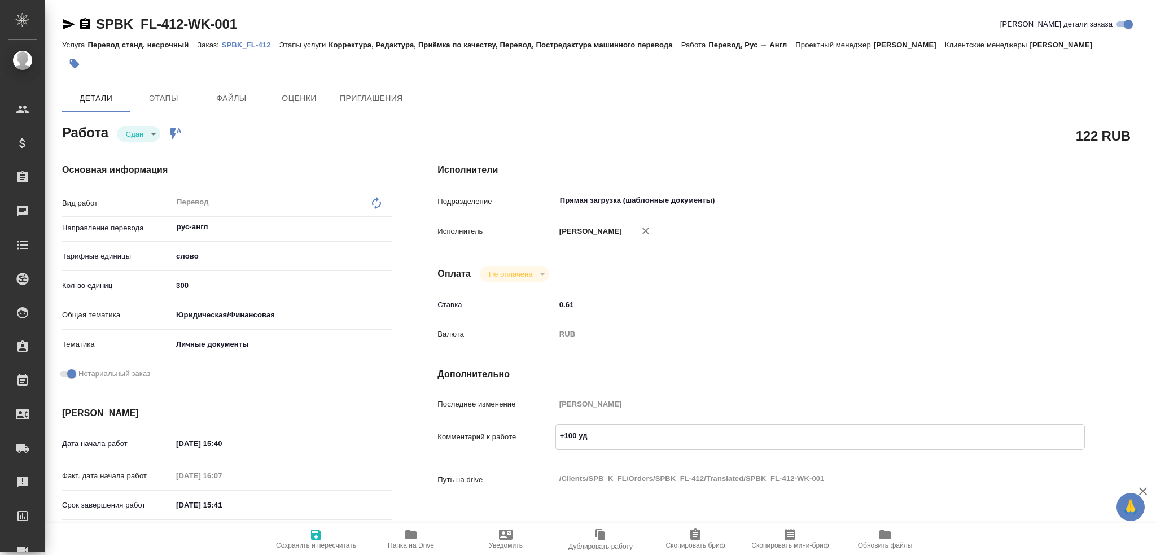
type textarea "x"
type textarea "+100 удо"
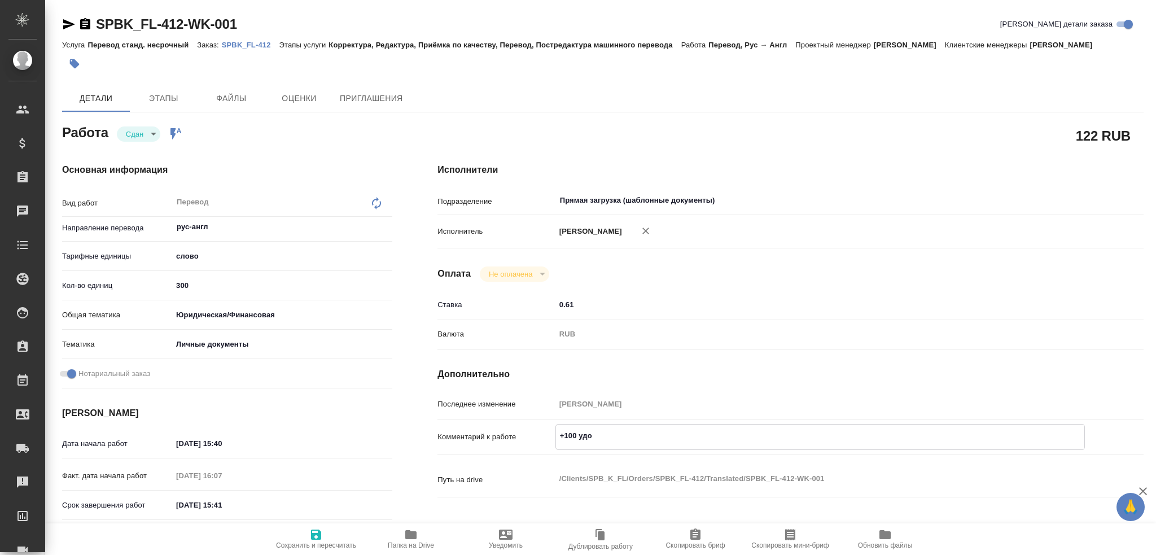
type textarea "x"
click at [300, 541] on span "Сохранить и пересчитать" at bounding box center [316, 545] width 80 height 8
type textarea "x"
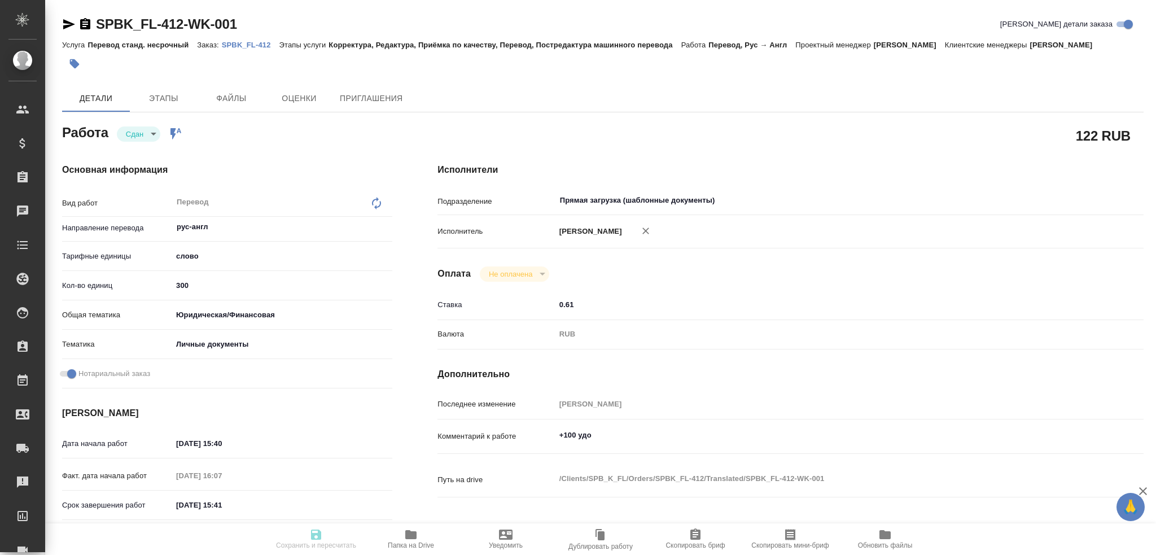
type textarea "x"
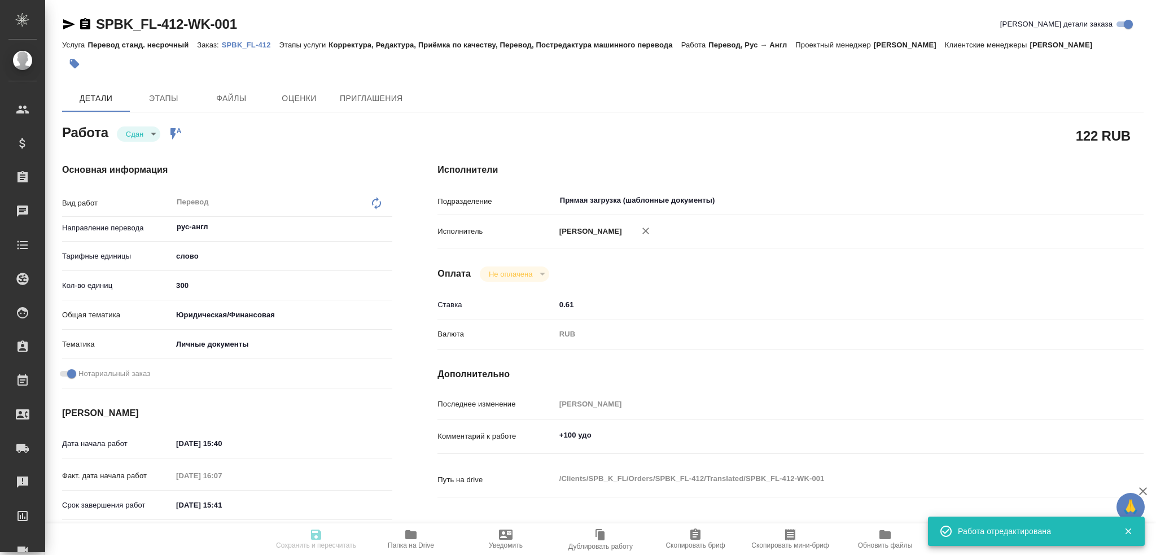
type textarea "x"
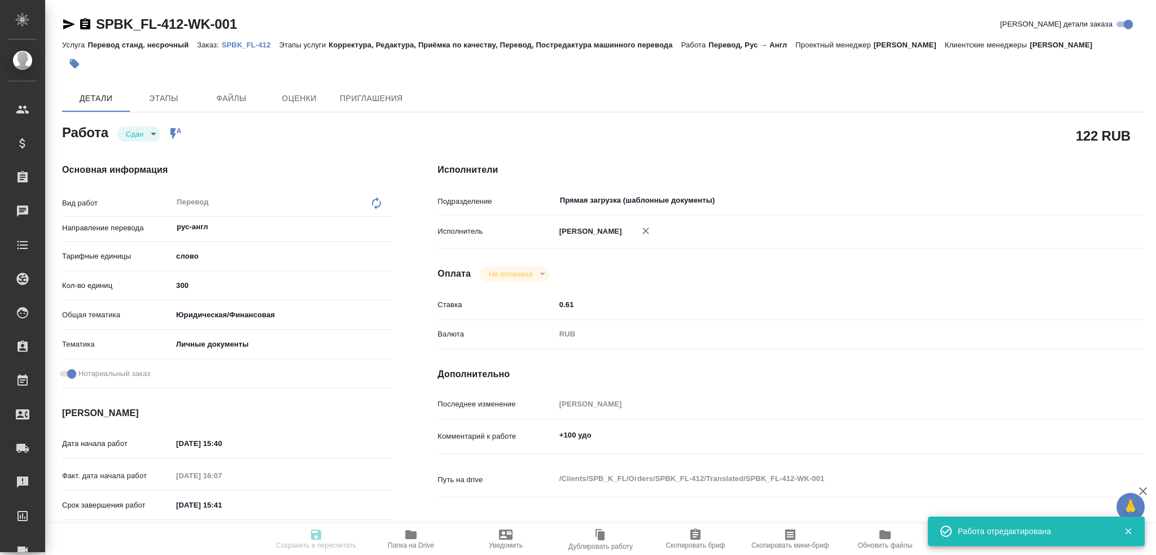
type input "closed"
type textarea "Перевод"
type textarea "x"
type input "рус-англ"
type input "5a8b1489cc6b4906c91bfd90"
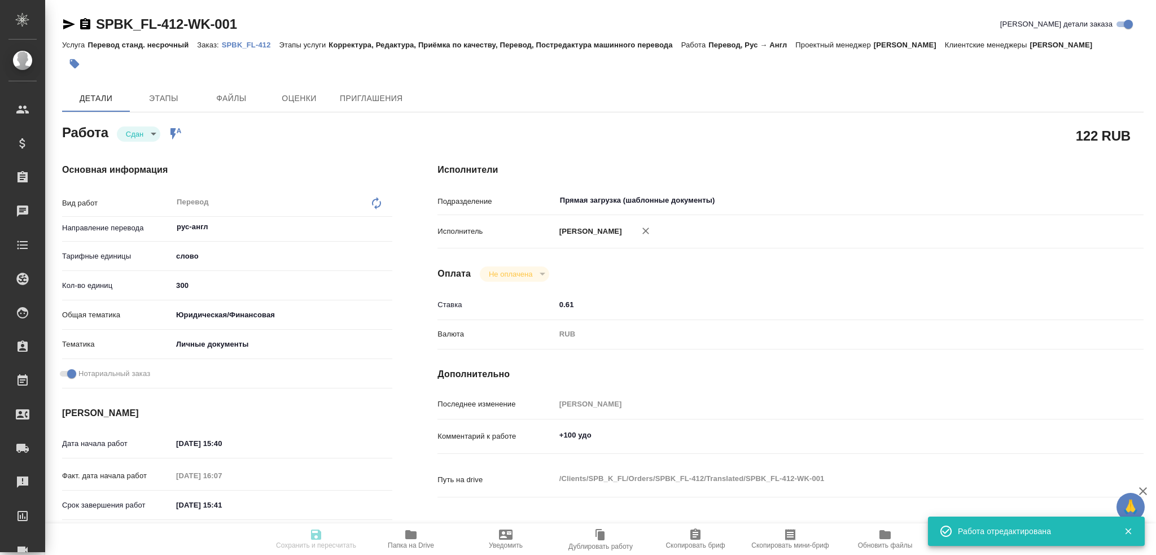
type input "300"
type input "yr-fn"
type input "5a8b8b956a9677013d343cfe"
checkbox input "true"
type input "03.10.2025 15:40"
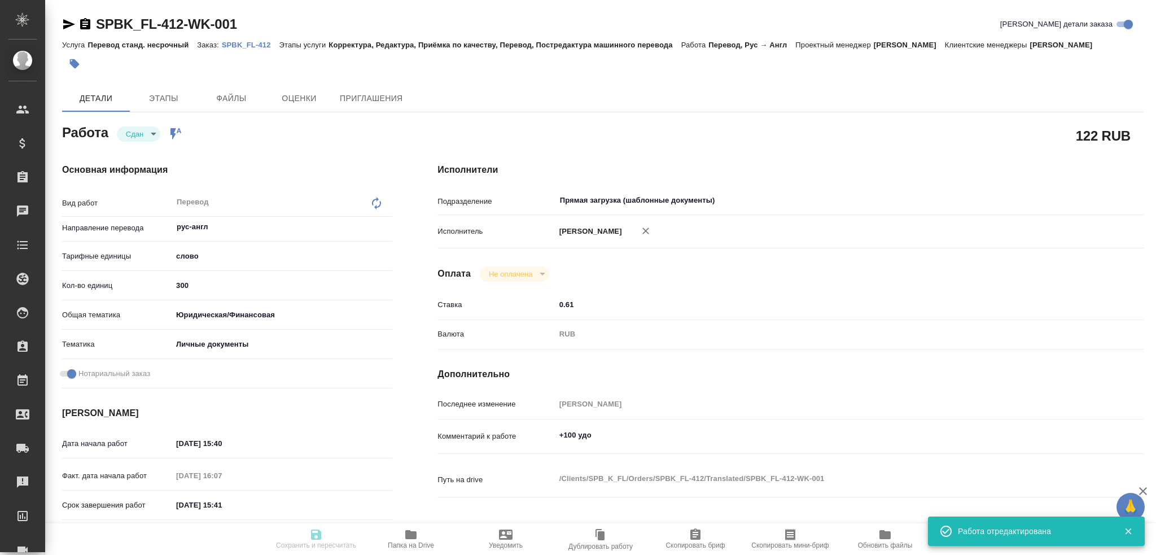
type input "03.10.2025 16:07"
type input "06.10.2025 15:41"
type input "03.10.2025 16:42"
type input "06.10.2025 15:41"
type input "Прямая загрузка (шаблонные документы)"
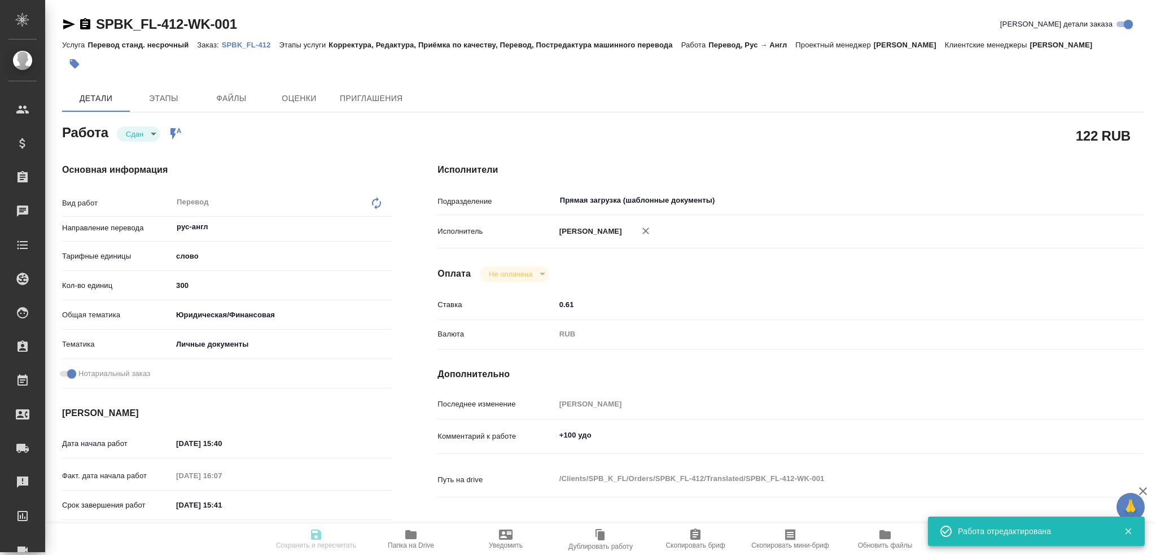
type input "notPayed"
type input "0.61"
type input "RUB"
type input "Гусев Александр"
type textarea "+100 удо"
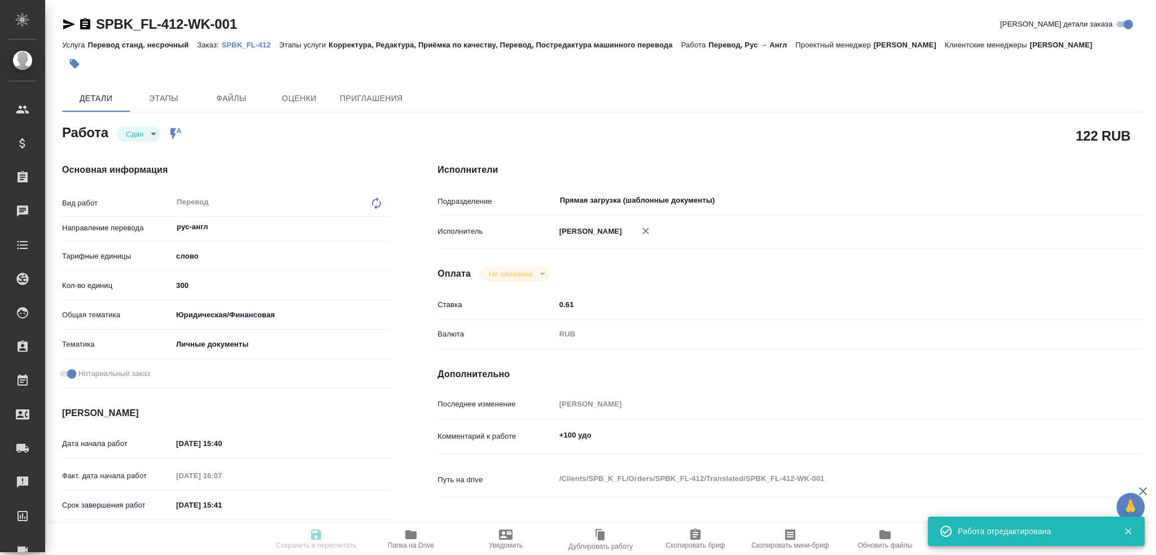
type textarea "x"
type textarea "/Clients/SPB_K_FL/Orders/SPBK_FL-412/Translated/SPBK_FL-412-WK-001"
type textarea "x"
type input "SPBK_FL-412"
type input "Перевод станд. несрочный"
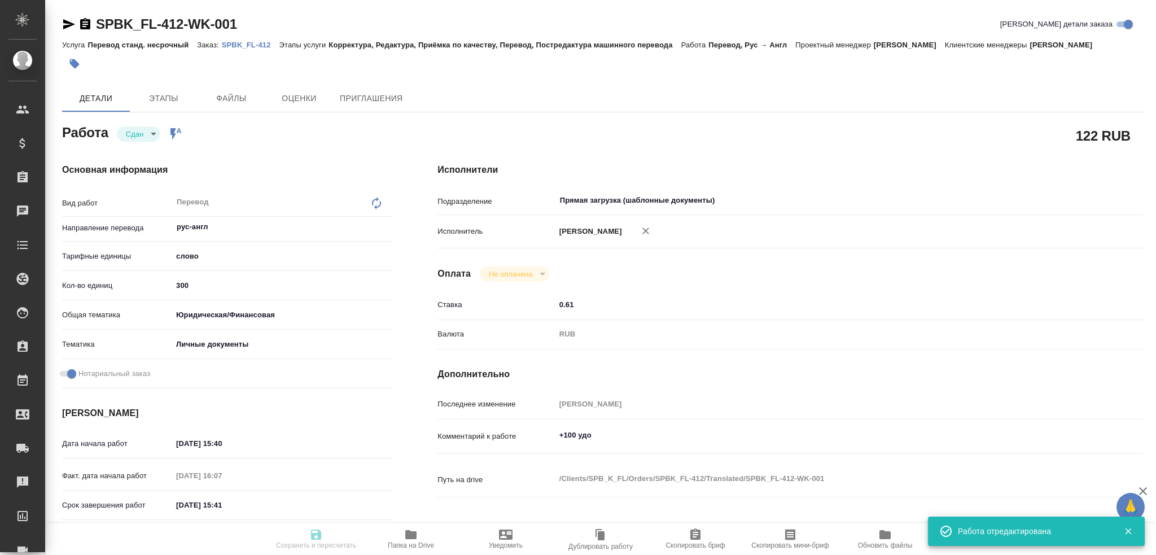
type input "Корректура, Редактура, Приёмка по качеству, Перевод, Постредактура машинного пе…"
type input "Иванова Арина"
type input "/Clients/SPB_K_FL/Orders/SPBK_FL-412"
type textarea "x"
type textarea "для израильского посольства попросили подшить к нот зав копии, штамп и удо загр…"
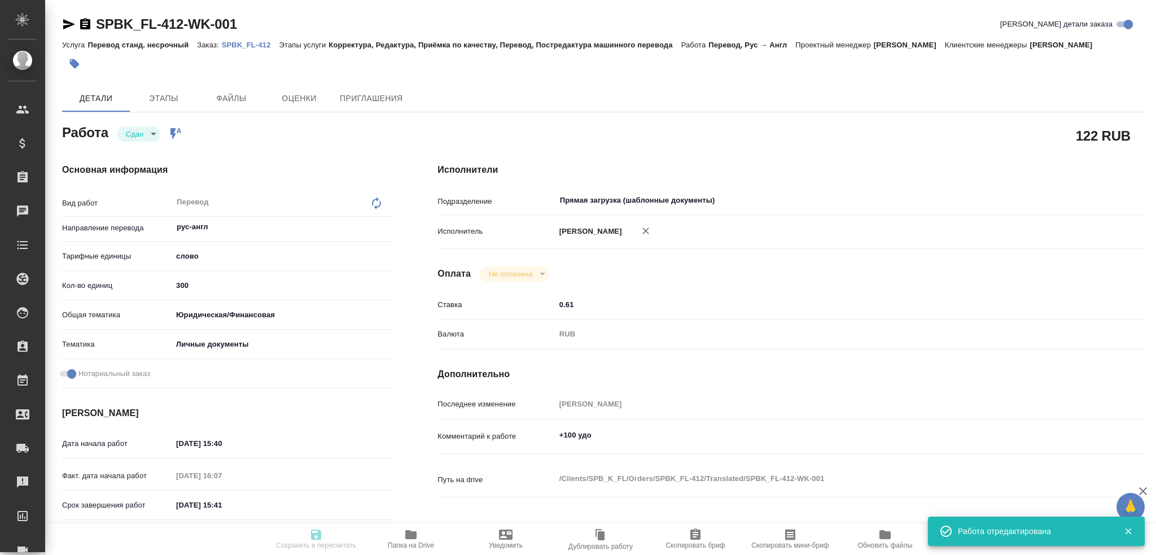
type textarea "x"
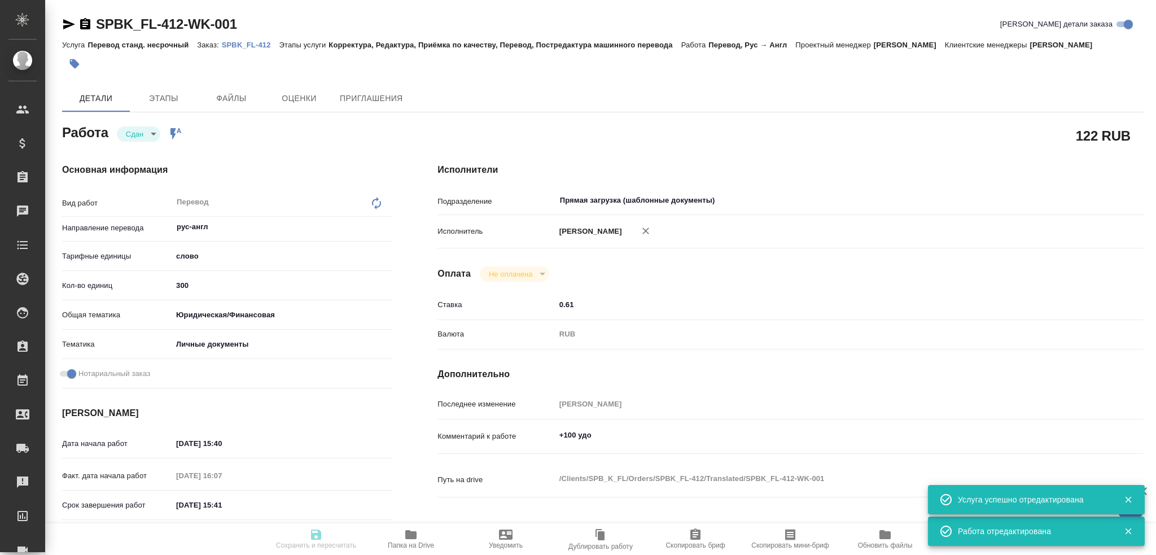
type textarea "x"
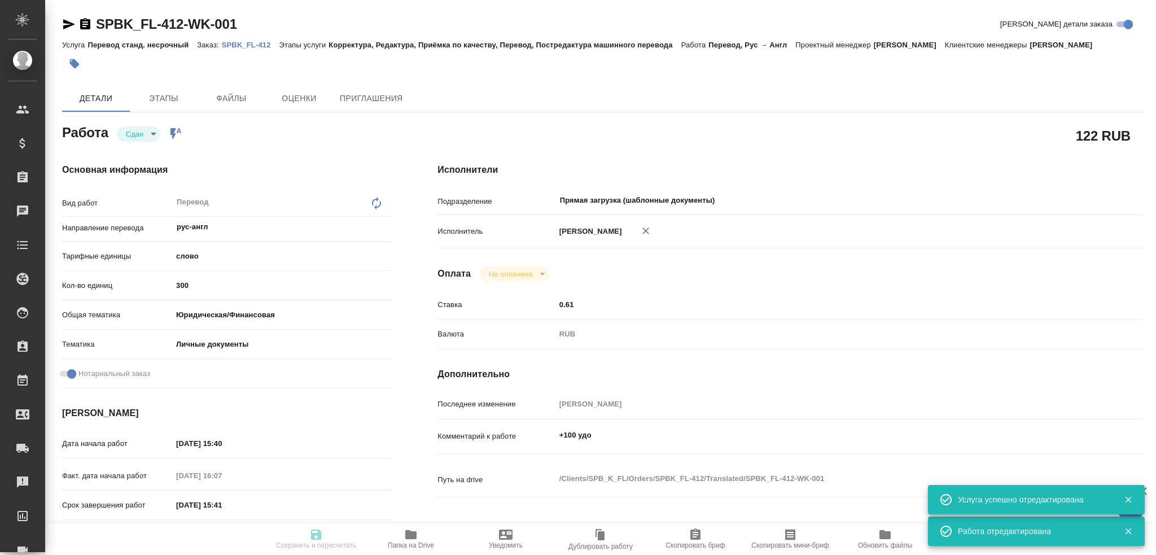
type textarea "x"
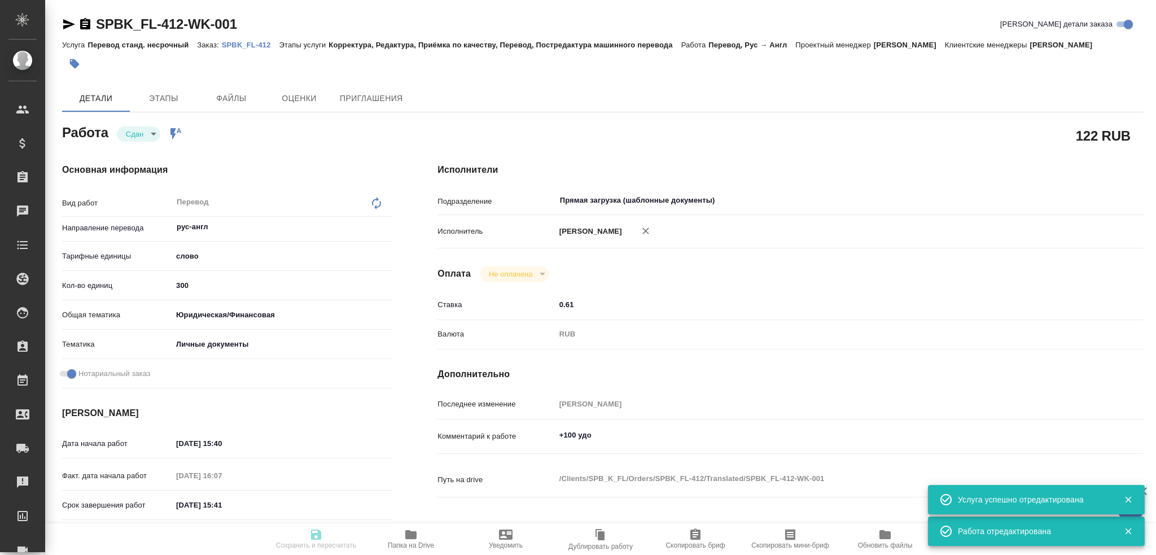
type textarea "x"
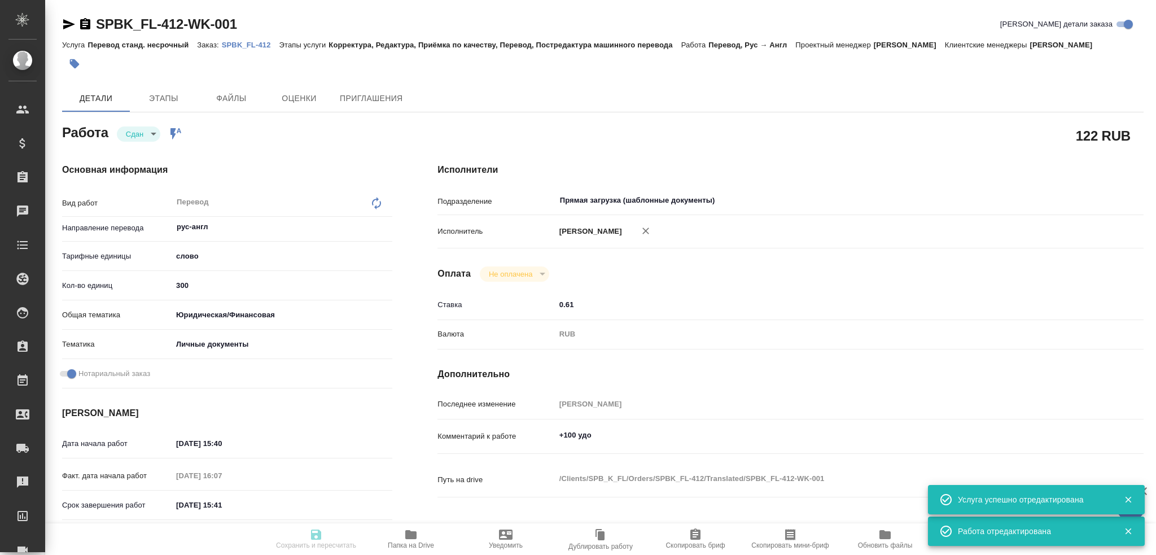
type textarea "x"
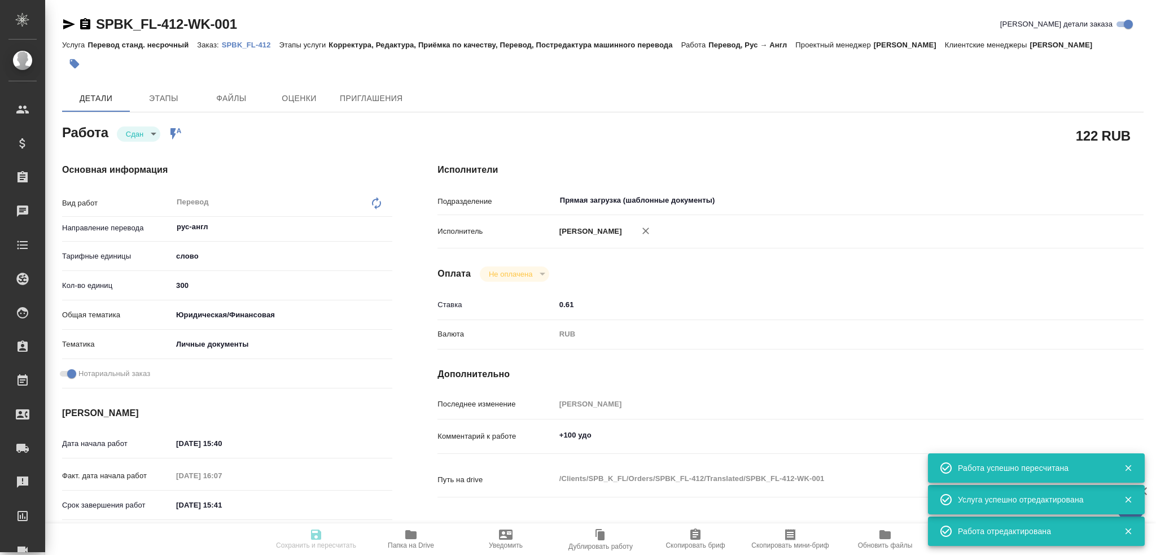
type input "closed"
type textarea "Перевод"
type textarea "x"
type input "рус-англ"
type input "5a8b1489cc6b4906c91bfd90"
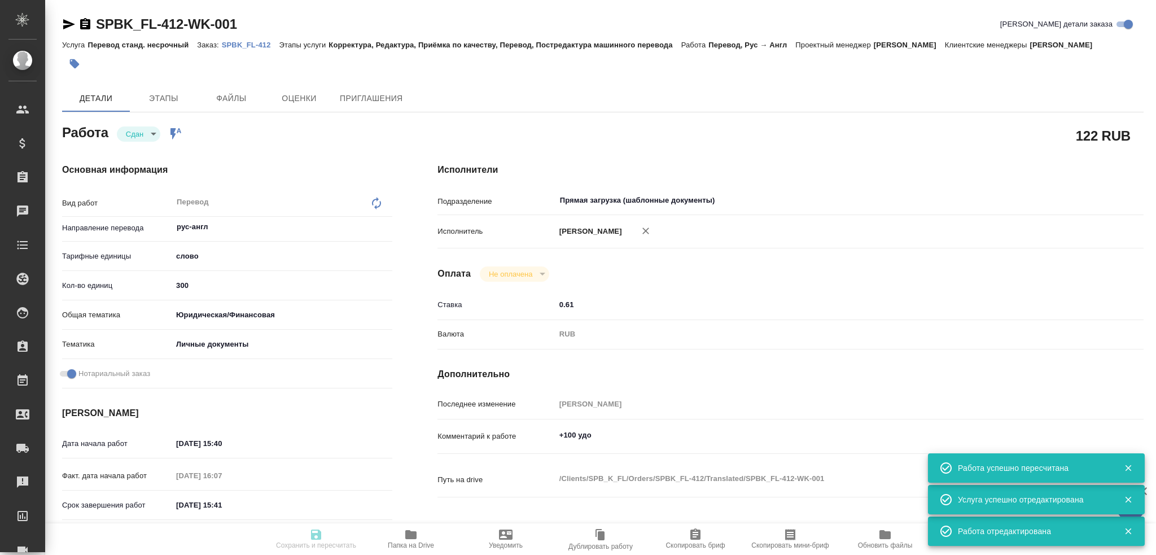
type input "300"
type input "yr-fn"
type input "5a8b8b956a9677013d343cfe"
checkbox input "true"
type input "03.10.2025 15:40"
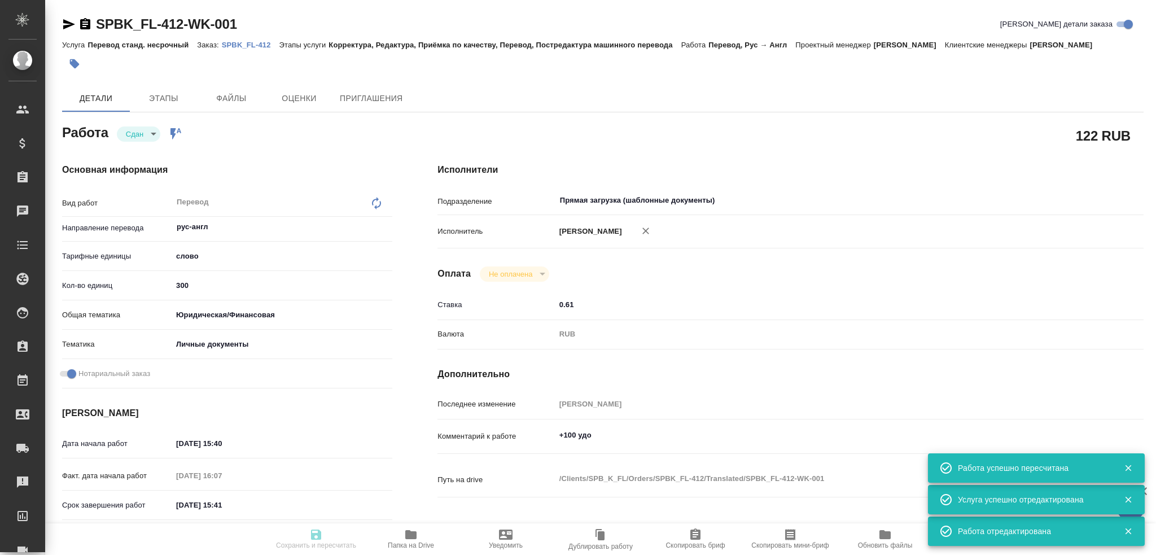
type input "03.10.2025 16:07"
type input "06.10.2025 15:41"
type input "03.10.2025 16:42"
type input "06.10.2025 15:41"
type input "Прямая загрузка (шаблонные документы)"
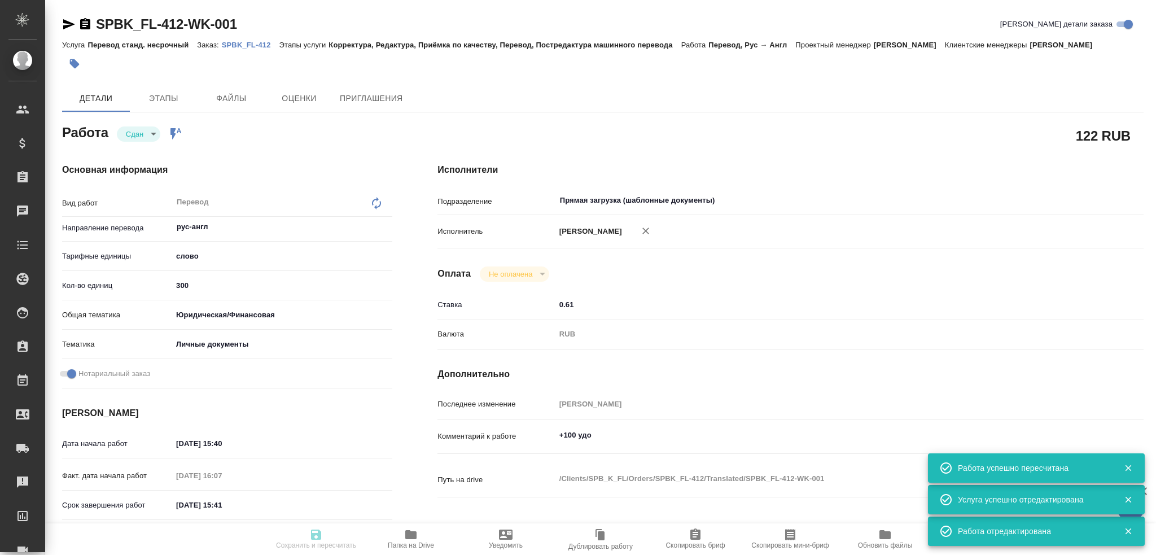
type input "notPayed"
type input "0.61"
type input "RUB"
type input "Гусев Александр"
type textarea "+100 удо"
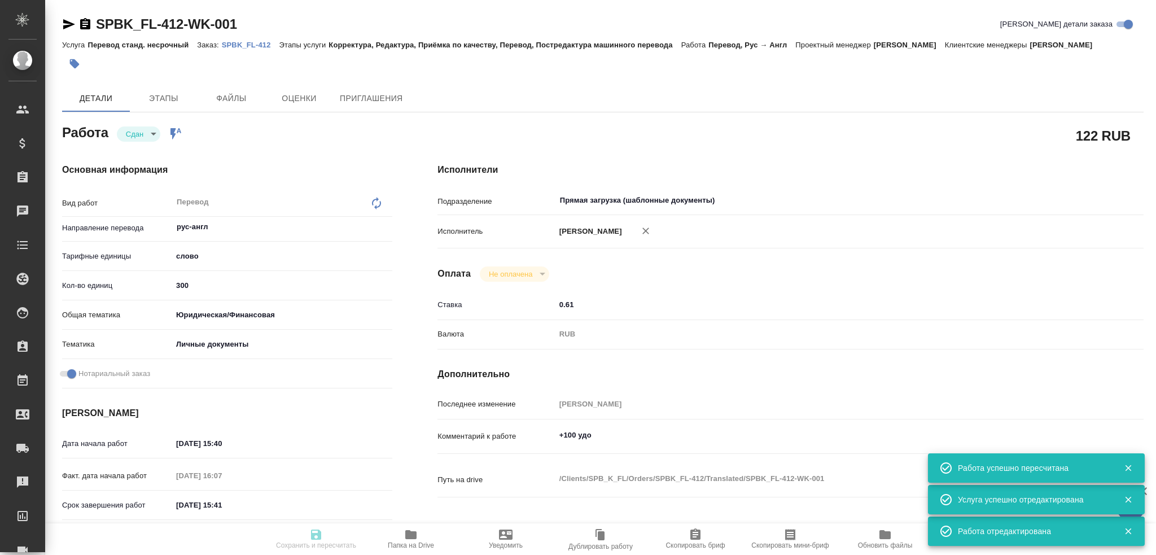
type textarea "x"
type textarea "/Clients/SPB_K_FL/Orders/SPBK_FL-412/Translated/SPBK_FL-412-WK-001"
type textarea "x"
type input "SPBK_FL-412"
type input "Перевод станд. несрочный"
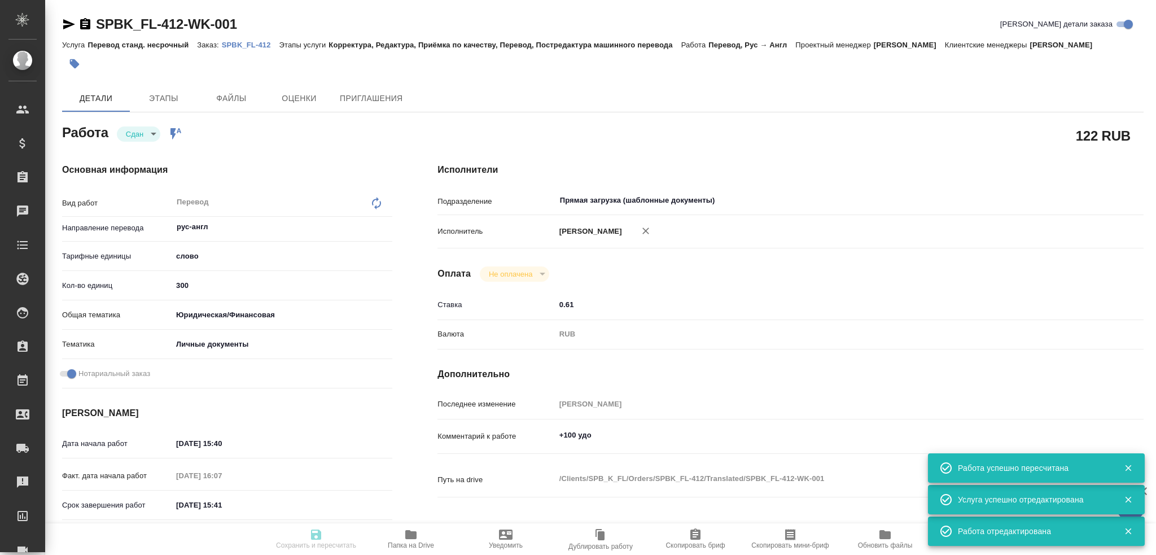
type input "Корректура, Редактура, Приёмка по качеству, Перевод, Постредактура машинного пе…"
type input "Иванова Арина"
type input "/Clients/SPB_K_FL/Orders/SPBK_FL-412"
type textarea "x"
type textarea "для израильского посольства попросили подшить к нот зав копии, штамп и удо загр…"
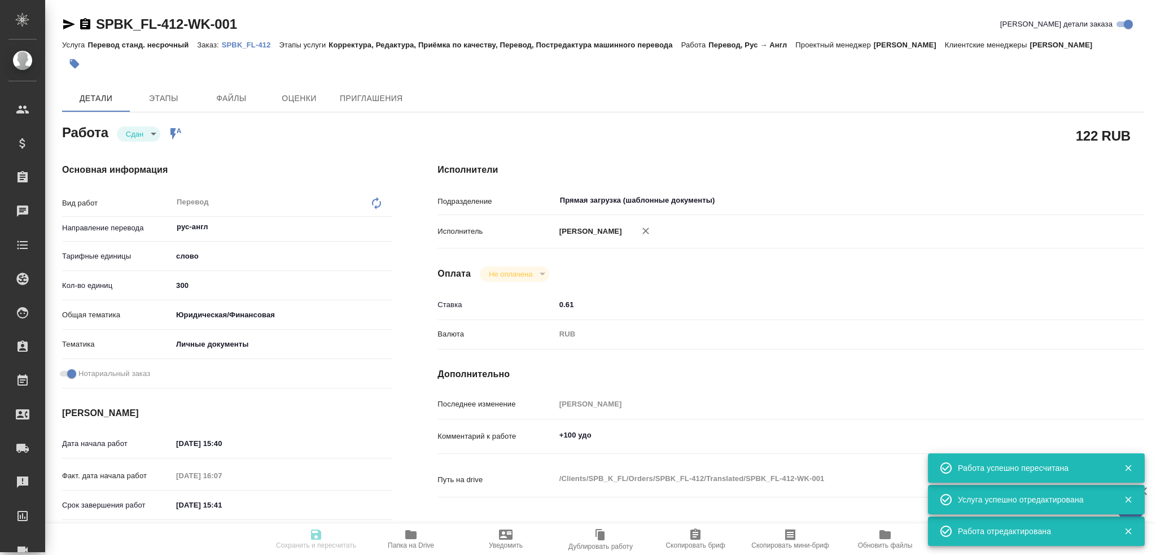
type textarea "x"
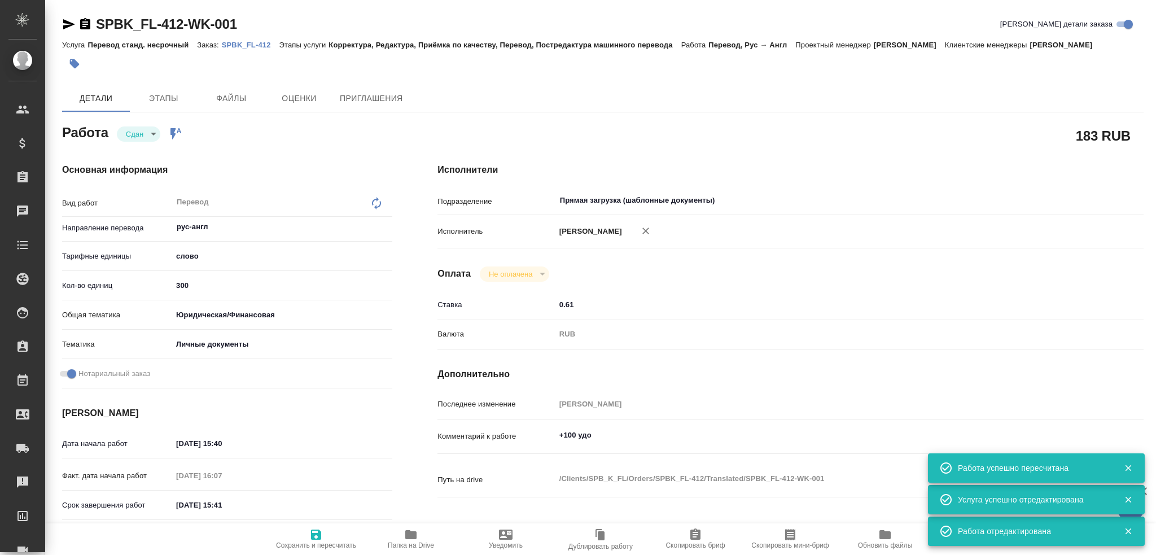
type textarea "x"
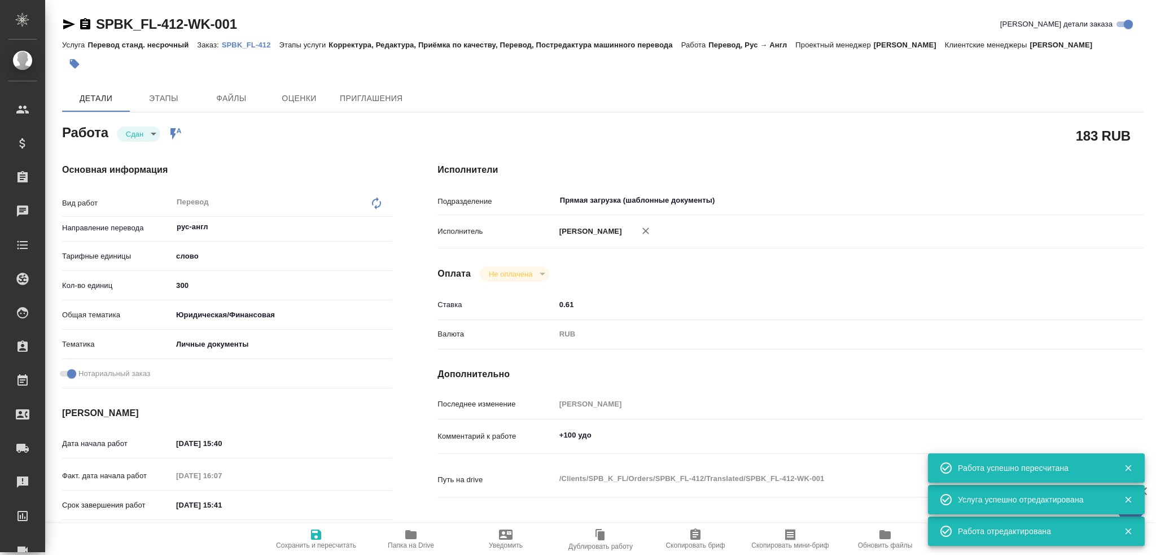
type textarea "x"
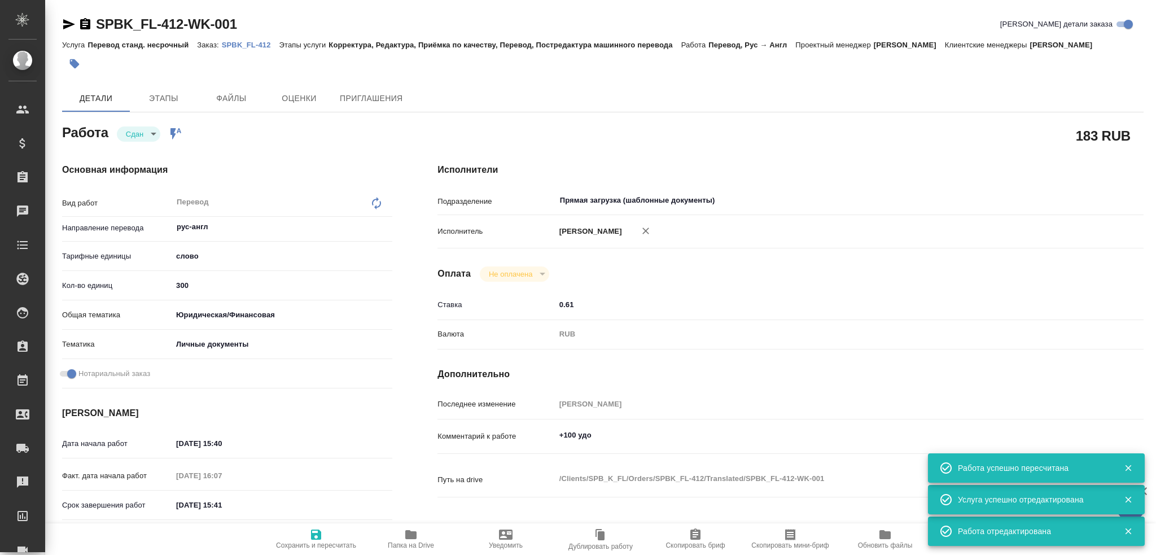
type textarea "x"
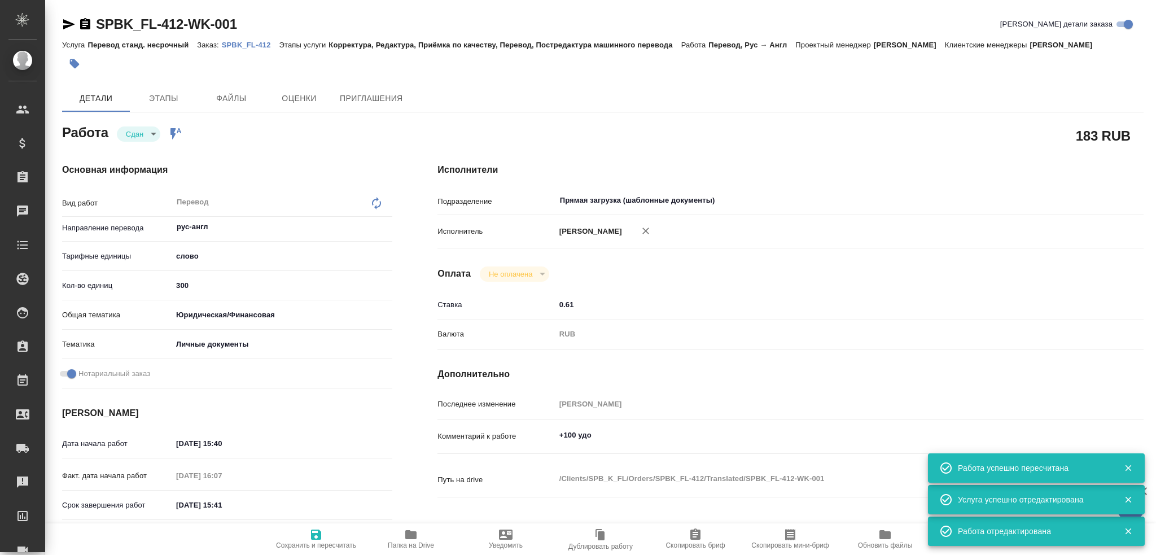
type textarea "x"
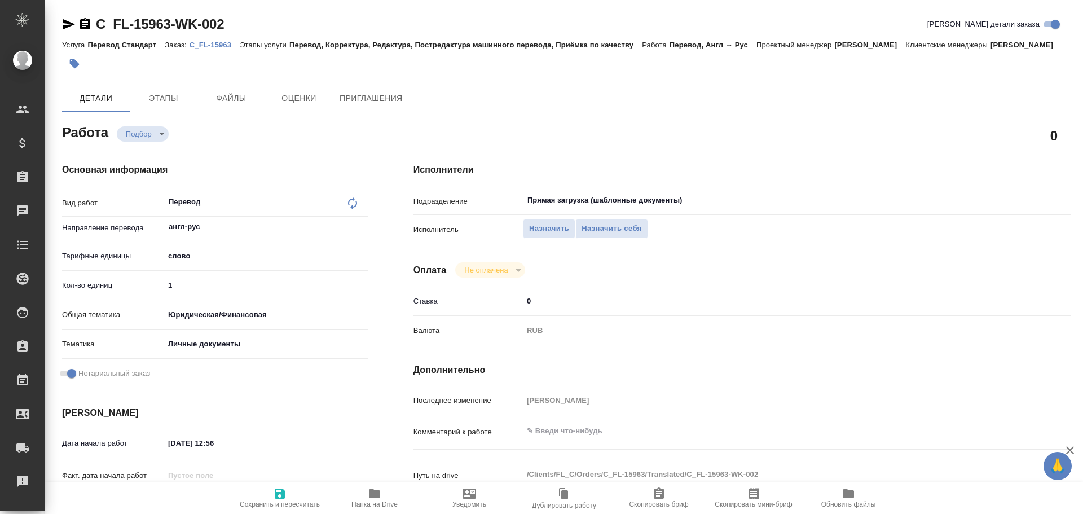
type textarea "x"
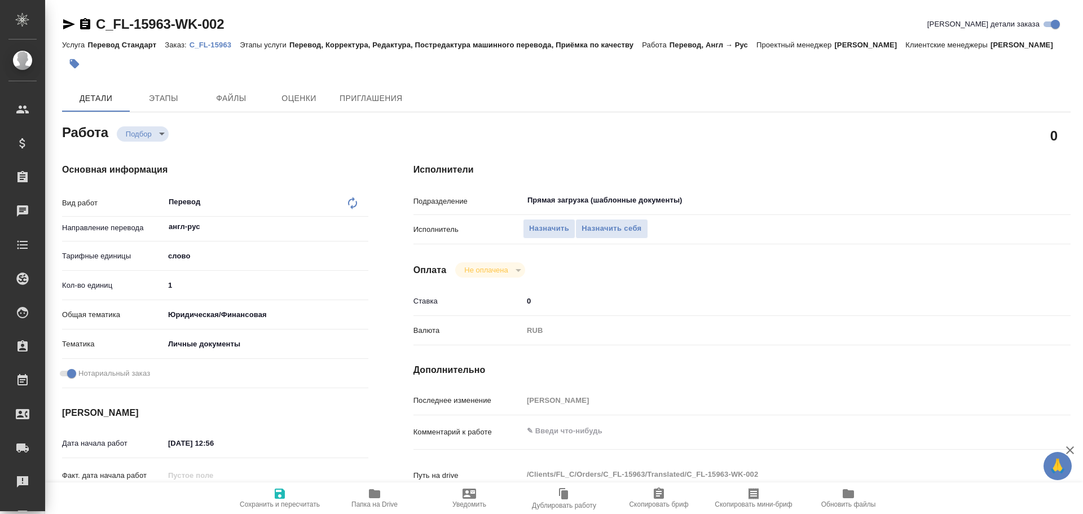
type textarea "x"
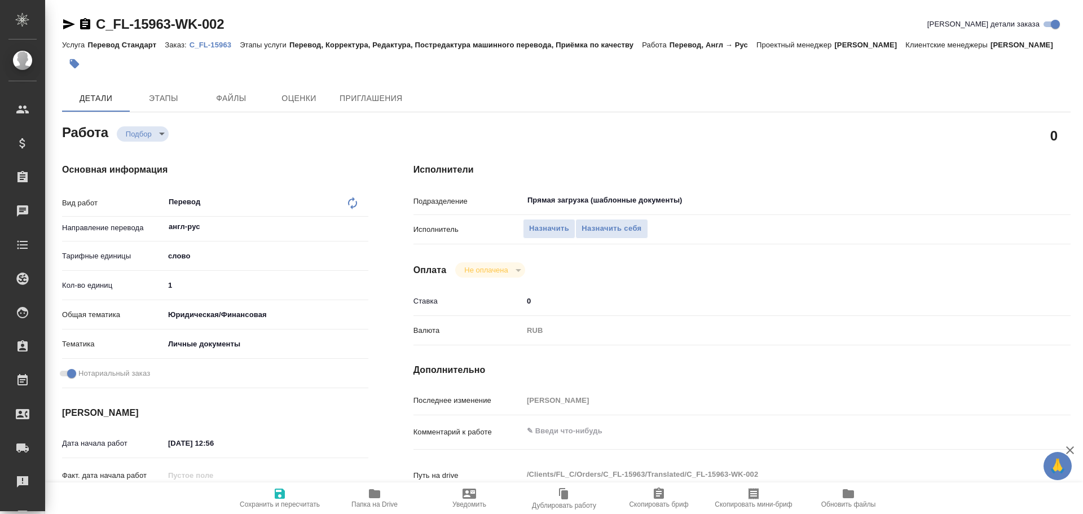
type textarea "x"
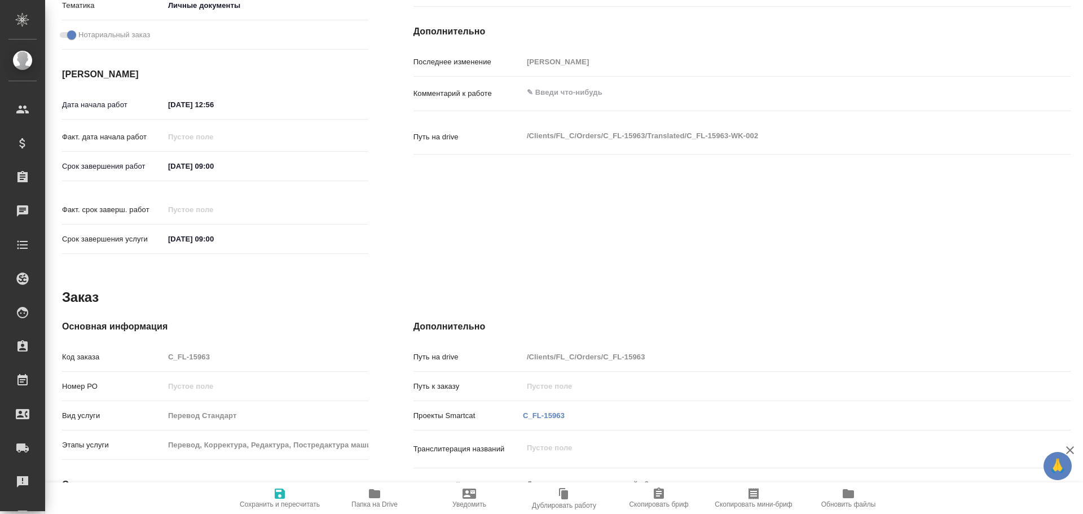
scroll to position [449, 0]
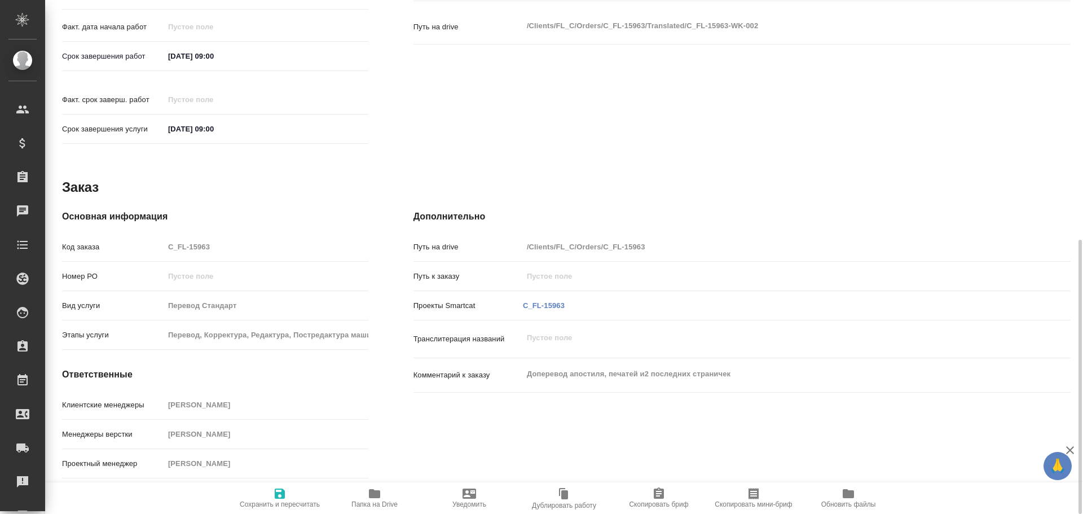
type textarea "x"
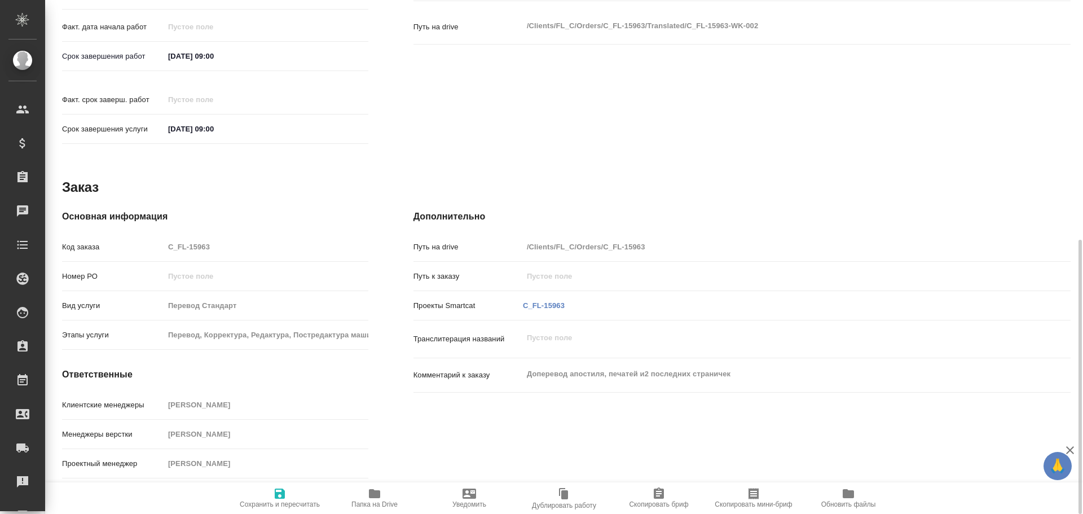
type textarea "x"
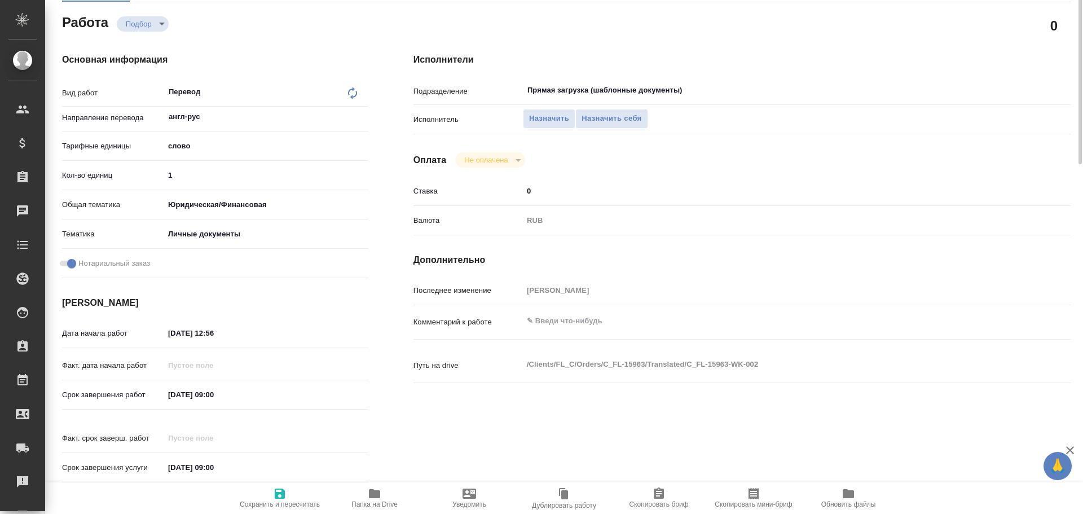
scroll to position [0, 0]
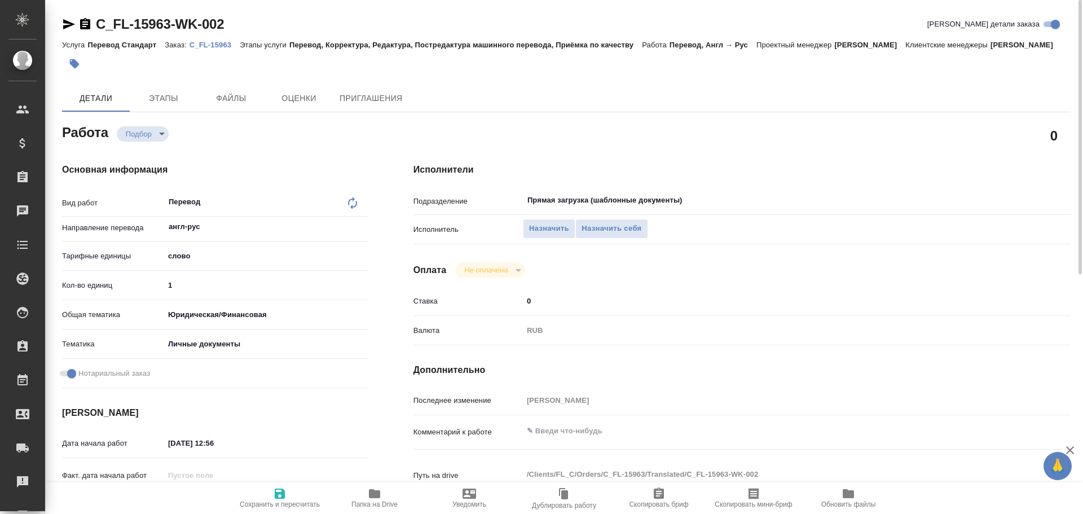
type textarea "x"
